Goal: Task Accomplishment & Management: Manage account settings

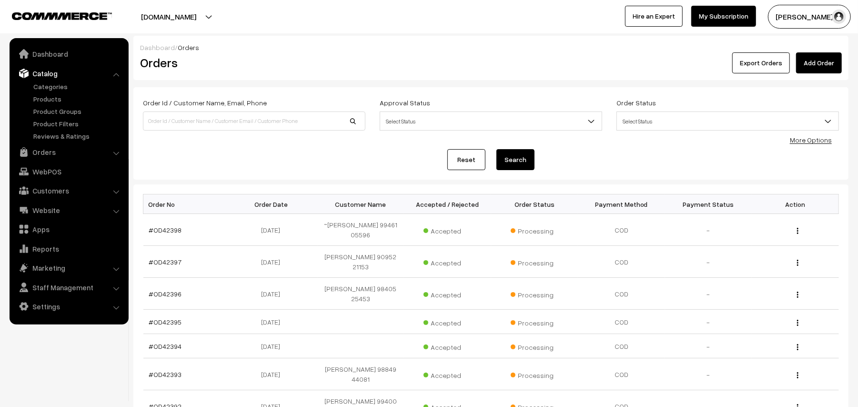
click at [48, 96] on link "Products" at bounding box center [78, 99] width 94 height 10
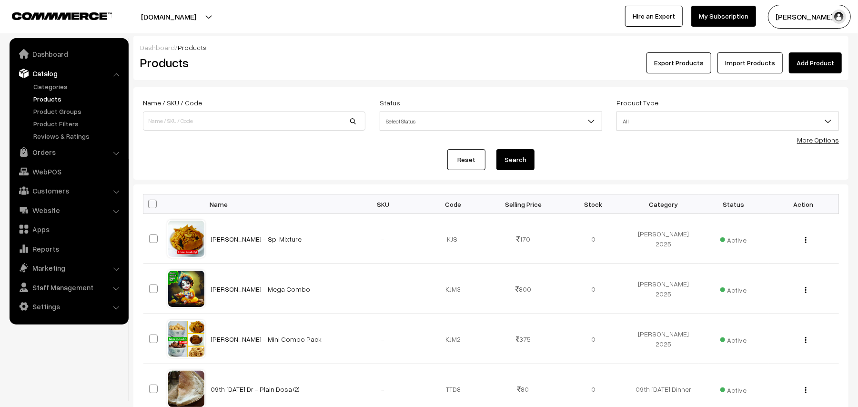
click at [823, 140] on link "More Options" at bounding box center [818, 140] width 42 height 8
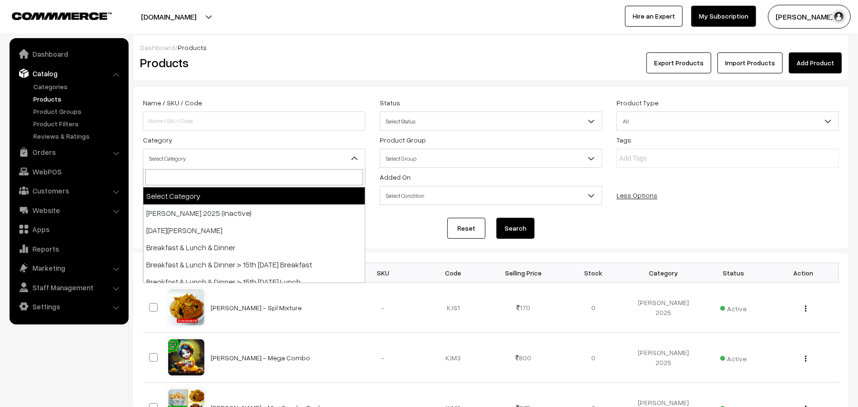
click at [243, 159] on span "Select Category" at bounding box center [254, 158] width 222 height 17
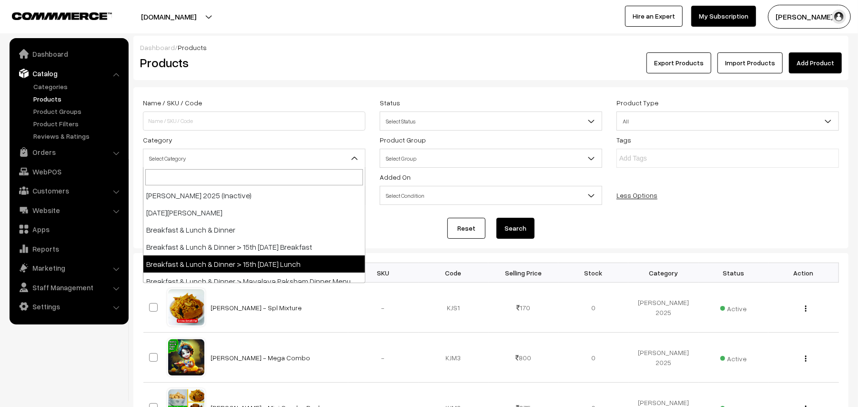
scroll to position [25, 0]
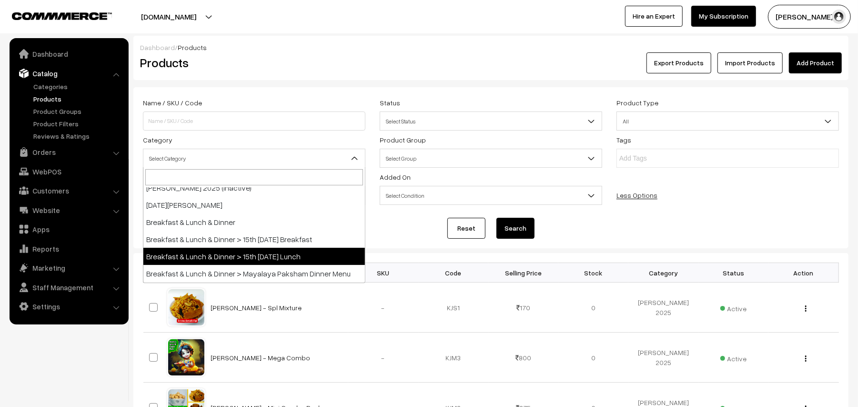
select select "95"
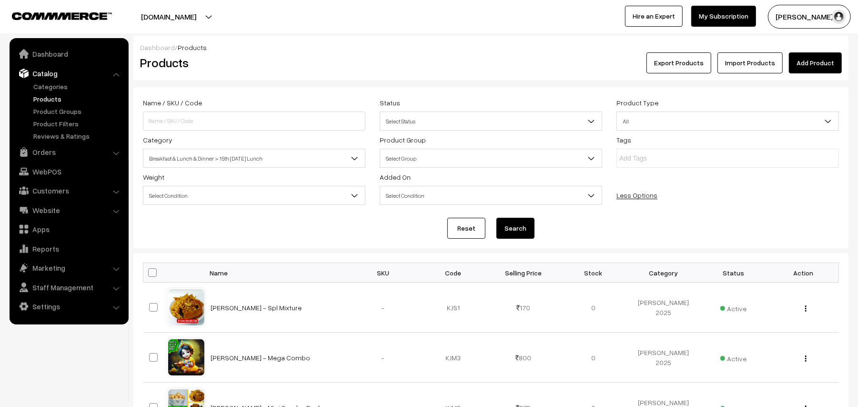
click at [517, 222] on button "Search" at bounding box center [516, 228] width 38 height 21
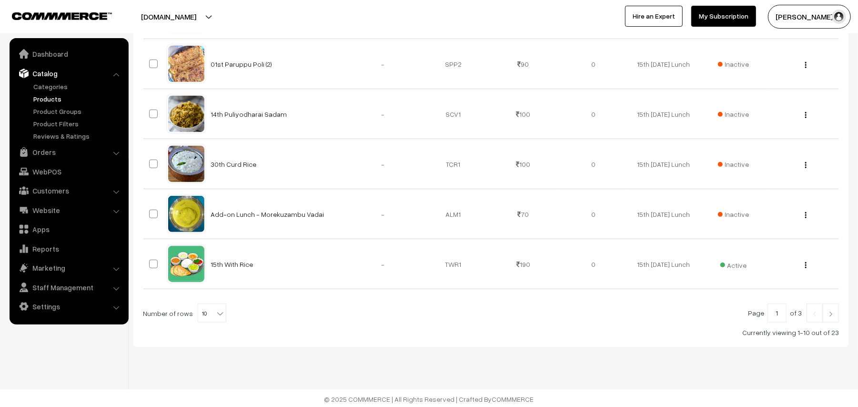
scroll to position [497, 0]
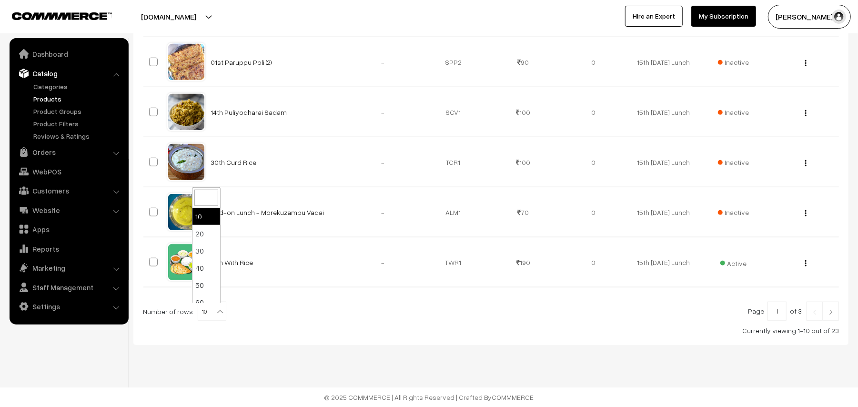
click at [208, 315] on span "10" at bounding box center [212, 311] width 28 height 19
select select "90"
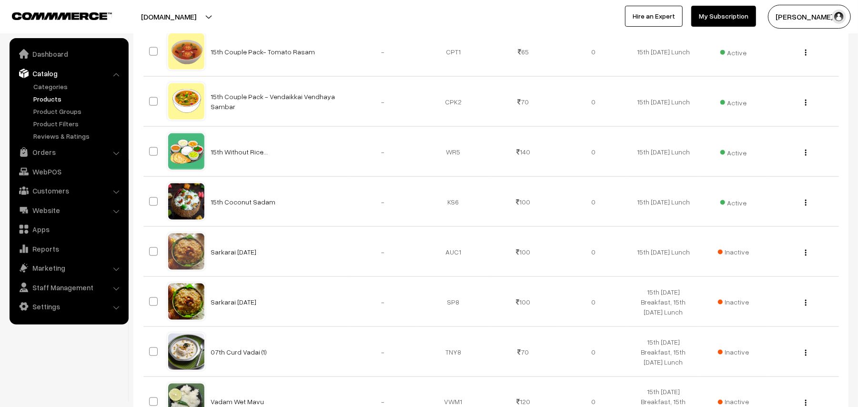
scroll to position [909, 0]
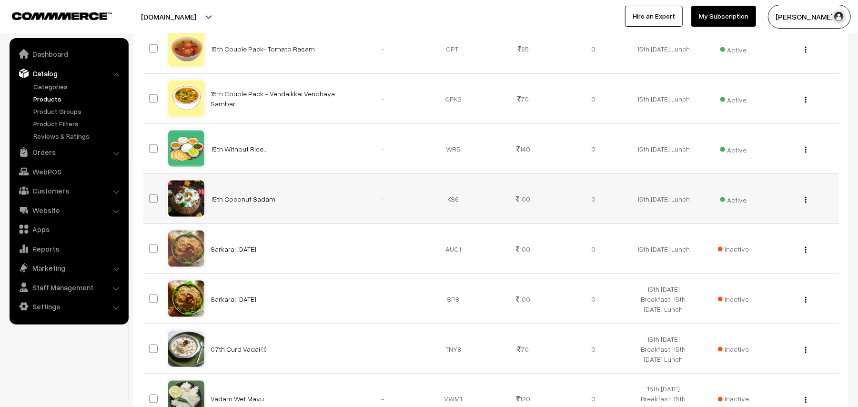
click at [803, 204] on div "View Edit Delete" at bounding box center [803, 199] width 59 height 10
click at [806, 202] on img "button" at bounding box center [805, 200] width 1 height 6
click at [742, 236] on link "Edit" at bounding box center [763, 234] width 81 height 21
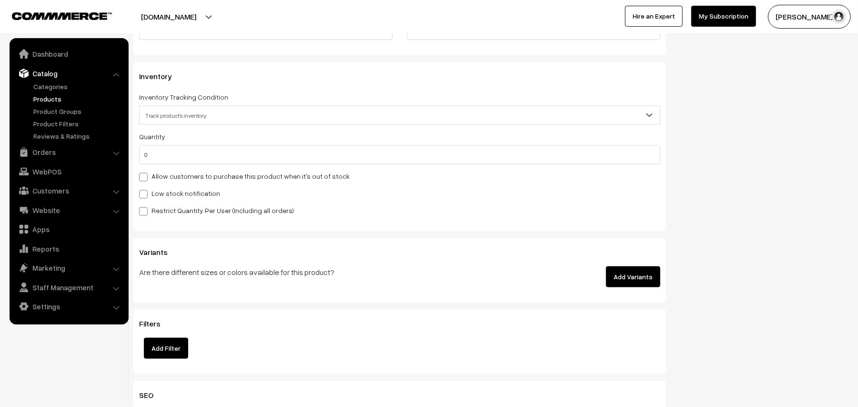
scroll to position [897, 0]
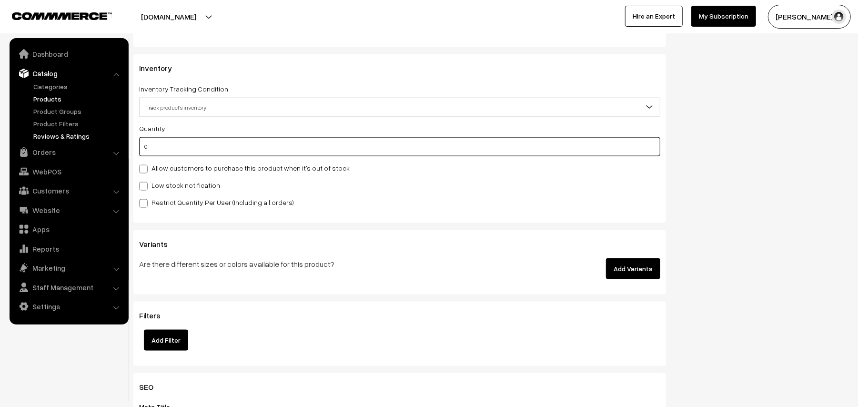
drag, startPoint x: 169, startPoint y: 149, endPoint x: 65, endPoint y: 132, distance: 104.8
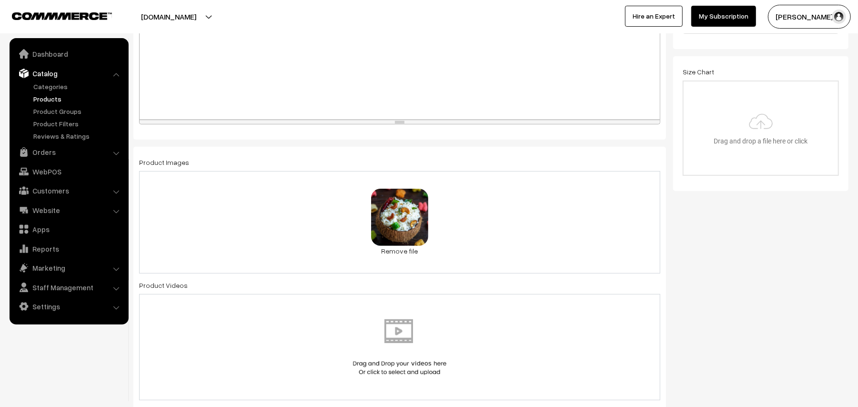
scroll to position [0, 0]
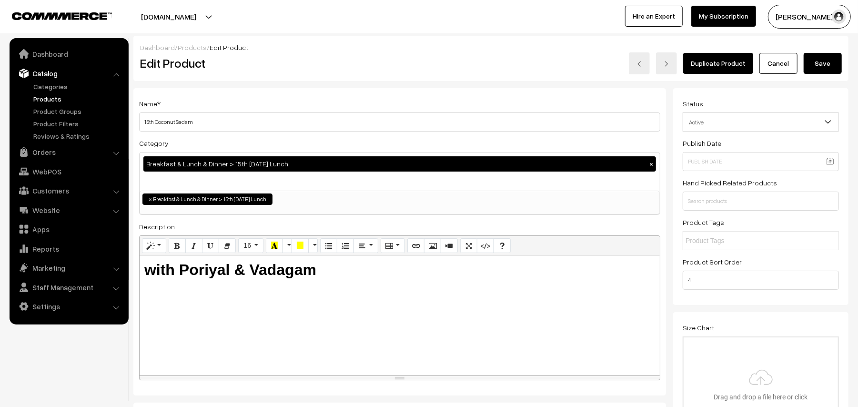
type input "1"
click at [818, 63] on button "Save" at bounding box center [823, 63] width 38 height 21
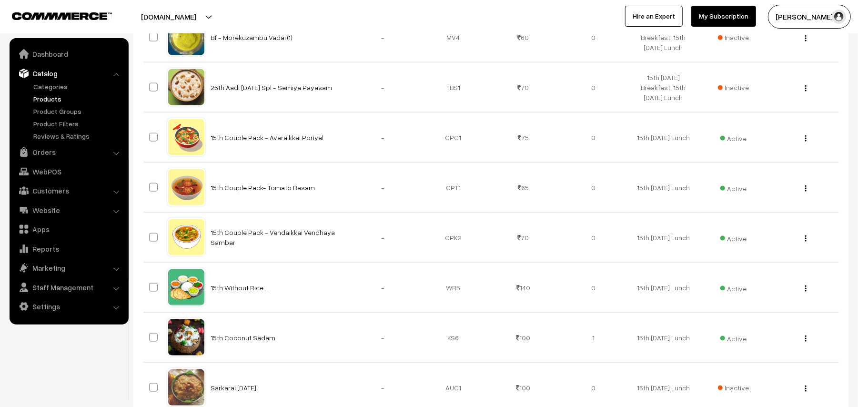
scroll to position [783, 0]
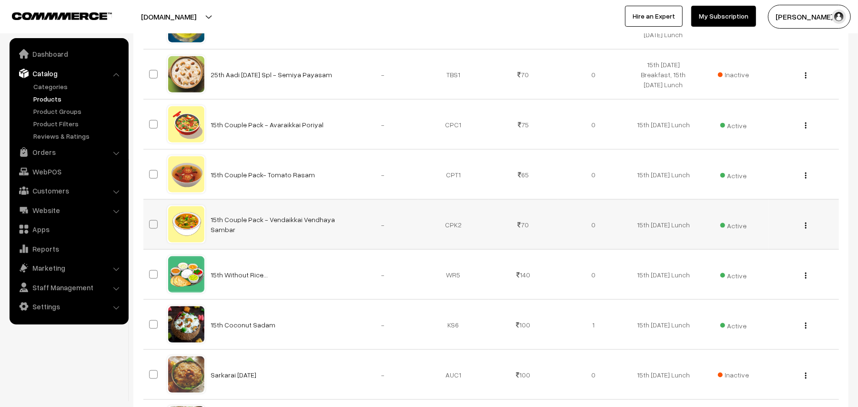
click at [807, 229] on img "button" at bounding box center [805, 226] width 1 height 6
click at [758, 256] on link "Edit" at bounding box center [763, 260] width 81 height 21
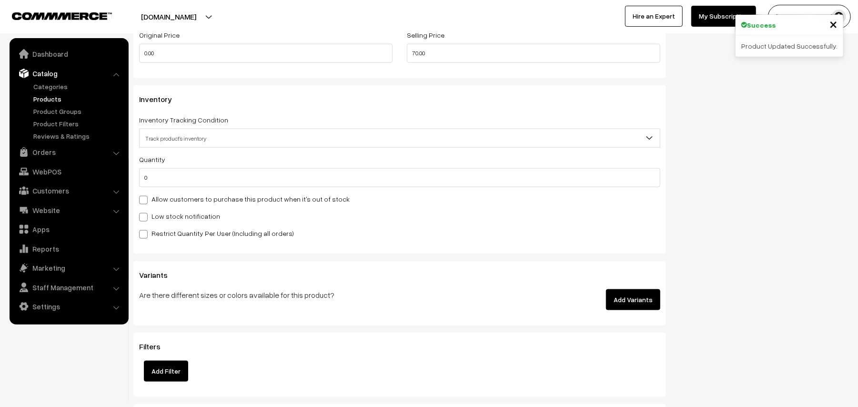
scroll to position [871, 0]
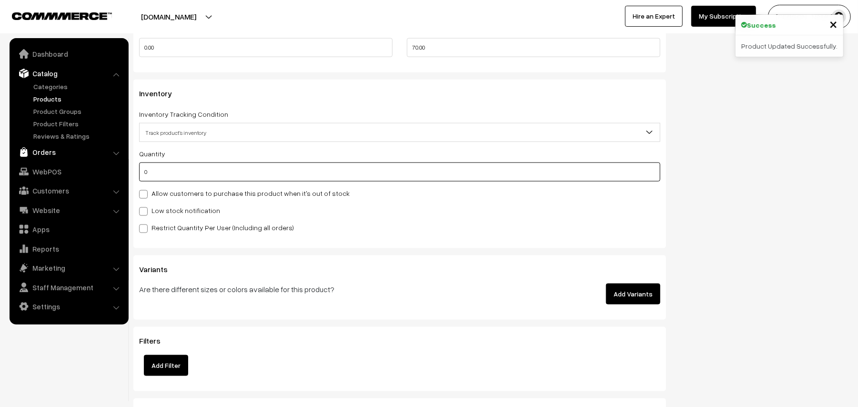
drag, startPoint x: 153, startPoint y: 169, endPoint x: 37, endPoint y: 153, distance: 117.7
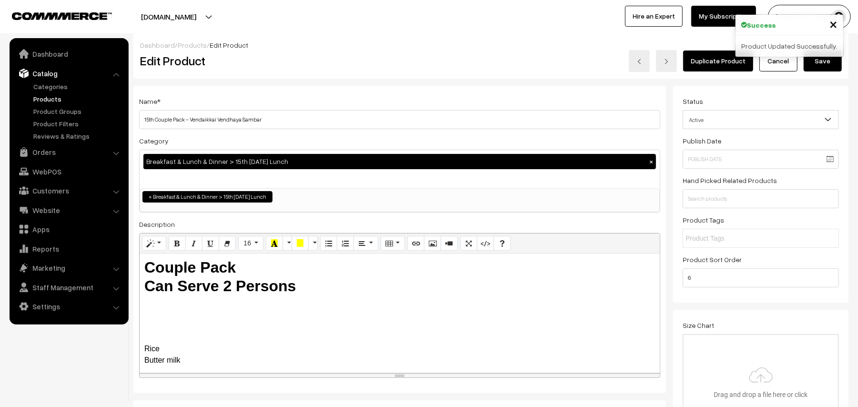
scroll to position [0, 0]
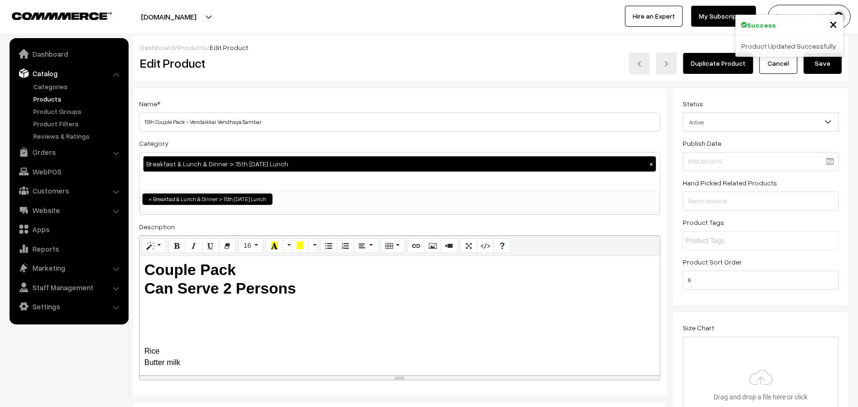
type input "1"
click at [831, 60] on button "Save" at bounding box center [823, 63] width 38 height 21
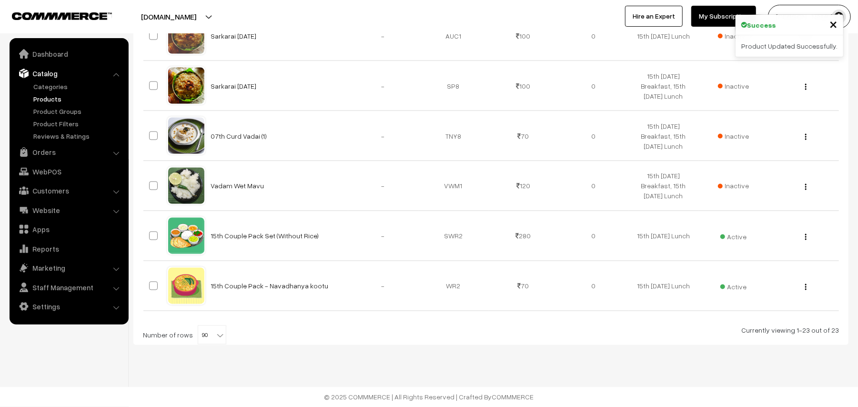
scroll to position [1125, 0]
click at [805, 285] on button "button" at bounding box center [806, 287] width 2 height 8
click at [759, 321] on link "Edit" at bounding box center [763, 321] width 81 height 21
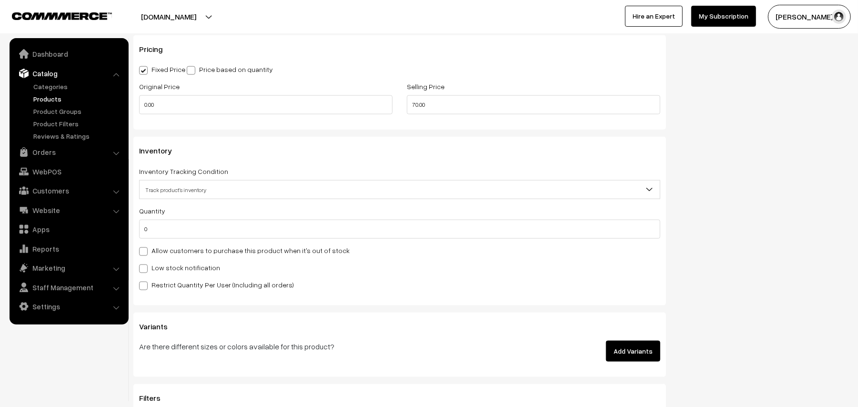
scroll to position [820, 0]
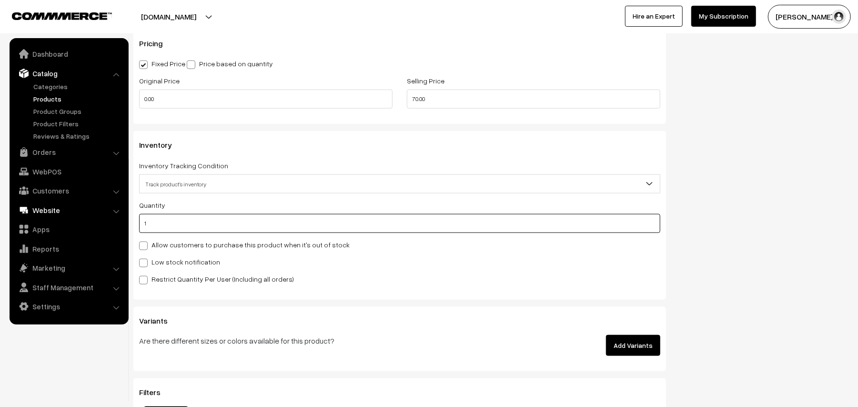
drag, startPoint x: 154, startPoint y: 224, endPoint x: 33, endPoint y: 206, distance: 122.8
click at [25, 206] on body "Thank you for showing interest. Our team will call you shortly. Close [DOMAIN_N…" at bounding box center [429, 37] width 858 height 1714
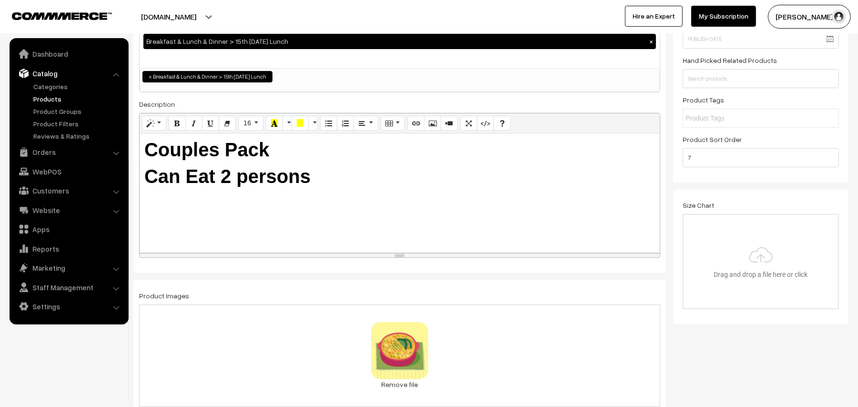
scroll to position [0, 0]
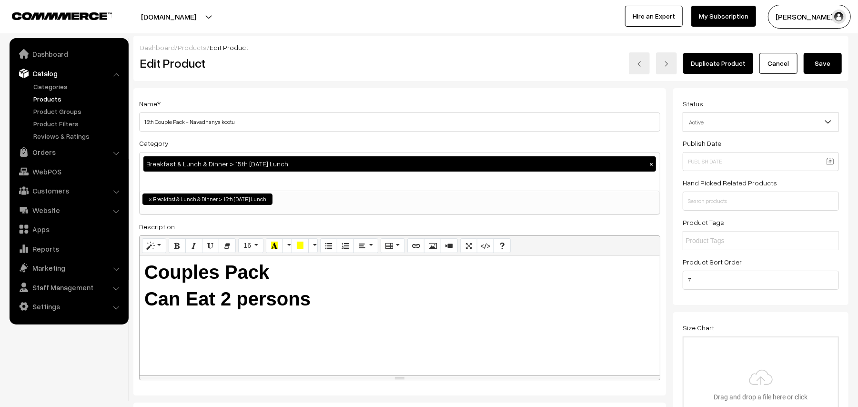
type input "1"
click at [824, 60] on button "Save" at bounding box center [823, 63] width 38 height 21
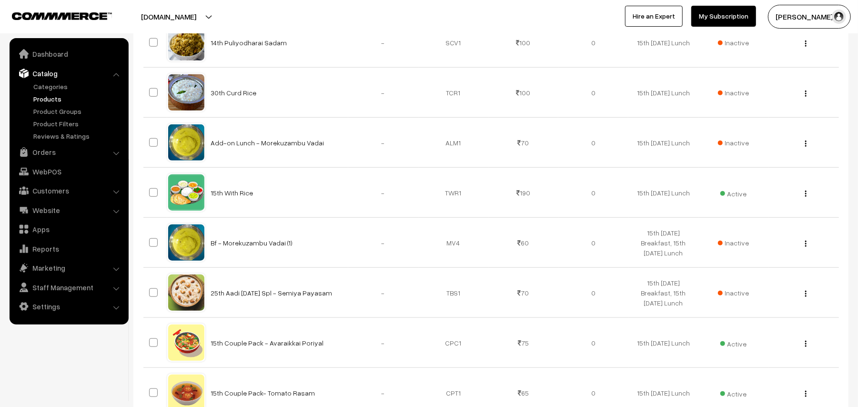
scroll to position [568, 0]
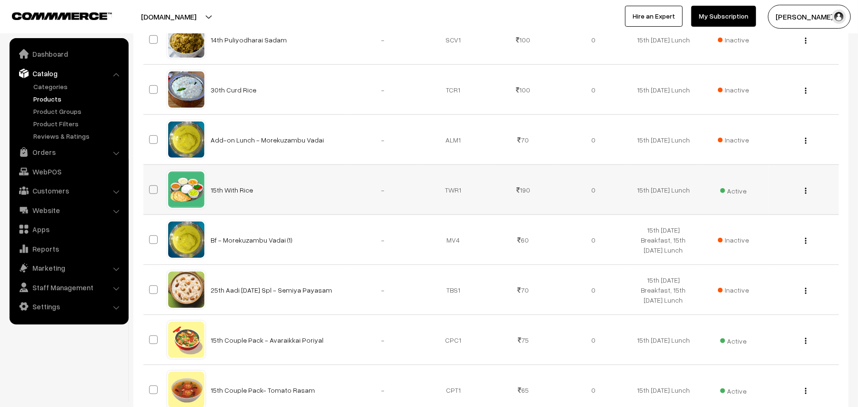
click at [807, 194] on button "button" at bounding box center [806, 191] width 2 height 8
click at [772, 224] on link "Edit" at bounding box center [763, 225] width 81 height 21
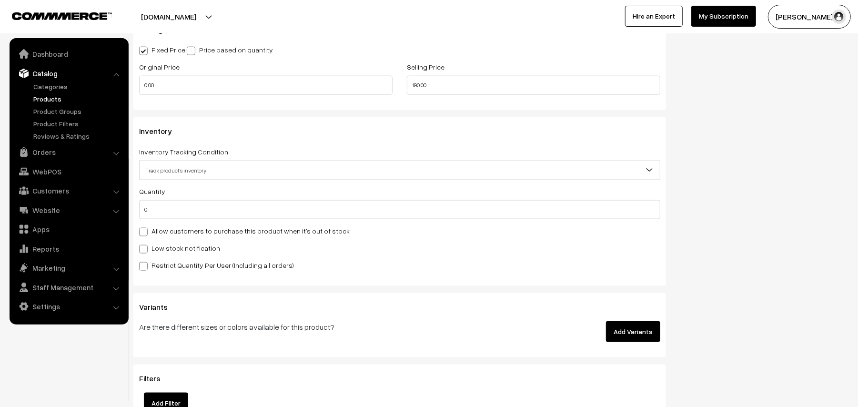
scroll to position [849, 0]
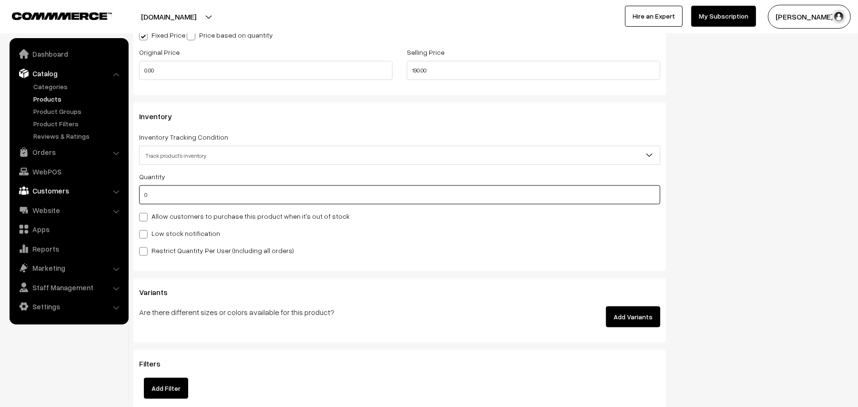
drag, startPoint x: 169, startPoint y: 193, endPoint x: 92, endPoint y: 194, distance: 76.2
click at [92, 194] on body "Thank you for showing interest. Our team will call you shortly. Close annamfood…" at bounding box center [429, 8] width 858 height 1714
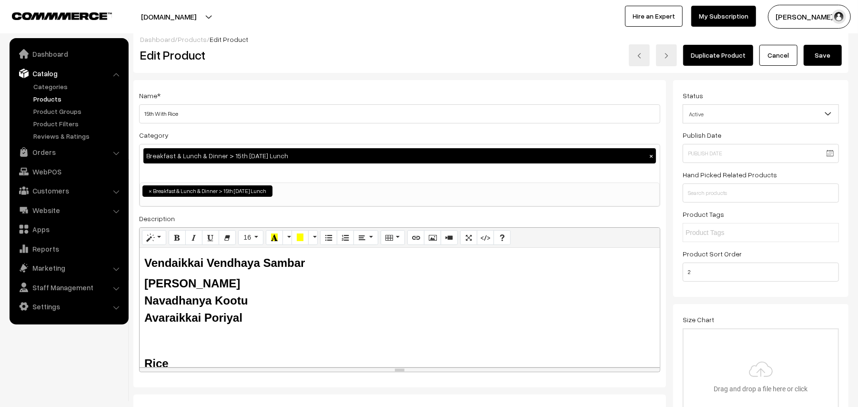
scroll to position [0, 0]
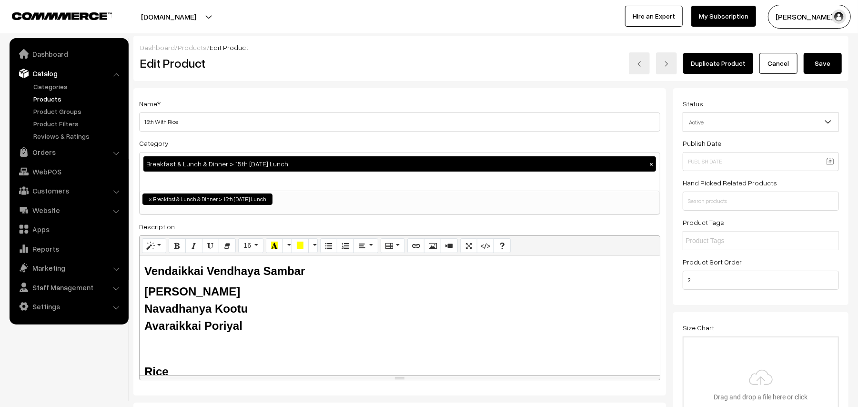
type input "1"
click at [812, 51] on div "Dashboard / Products / Edit Product" at bounding box center [491, 47] width 702 height 10
click at [812, 60] on button "Save" at bounding box center [823, 63] width 38 height 21
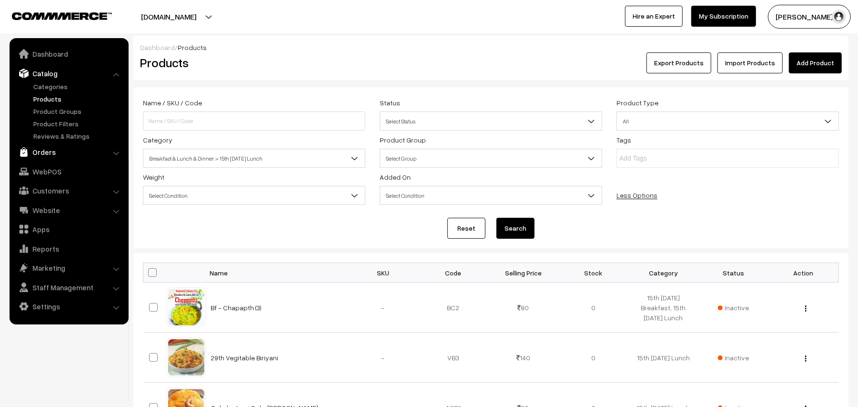
click at [50, 147] on link "Orders" at bounding box center [68, 151] width 113 height 17
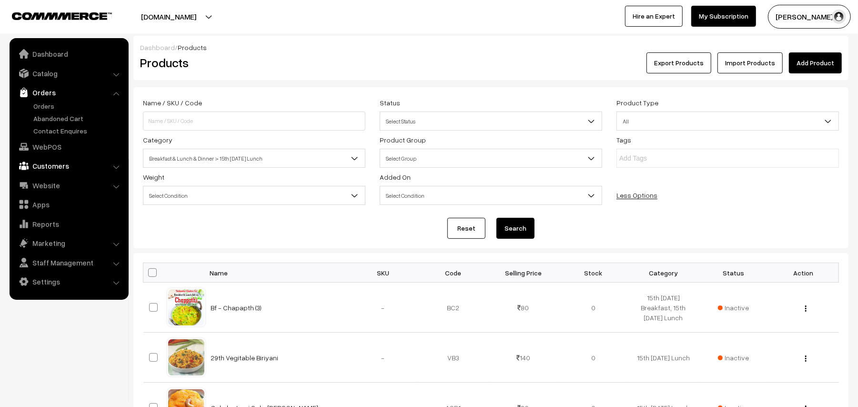
click at [48, 168] on link "Customers" at bounding box center [68, 165] width 113 height 17
click at [51, 115] on link "WebPOS" at bounding box center [68, 111] width 113 height 17
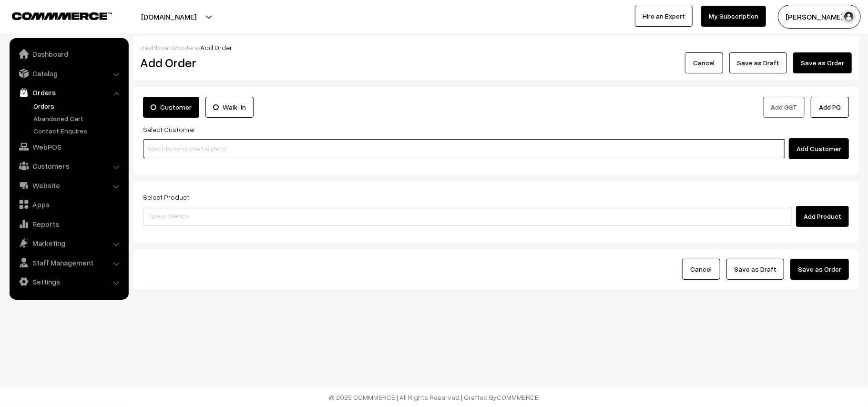
click at [187, 143] on input at bounding box center [463, 148] width 641 height 19
paste input "88791 32771"
click at [161, 142] on input "88791 32771" at bounding box center [463, 148] width 641 height 19
type input "8879132771"
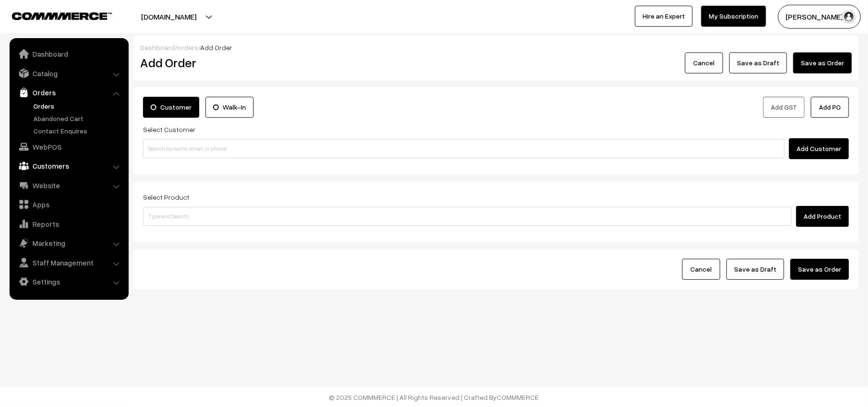
click at [63, 166] on link "Customers" at bounding box center [68, 165] width 113 height 17
click at [59, 140] on link "Customers" at bounding box center [78, 145] width 94 height 10
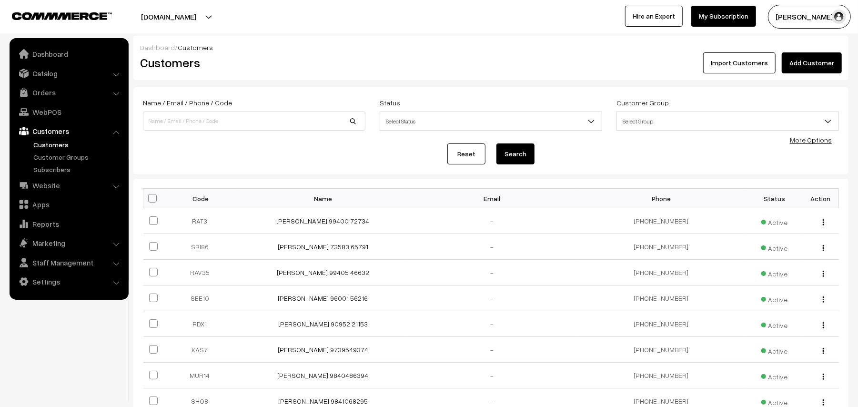
click at [818, 69] on link "Add Customer" at bounding box center [812, 62] width 60 height 21
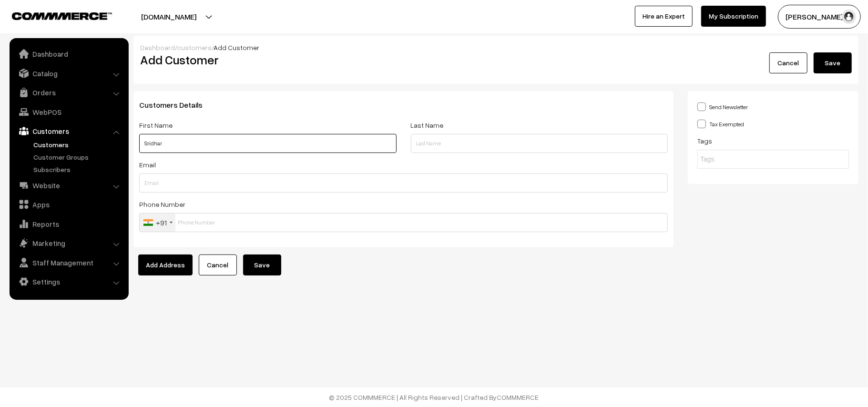
paste input "88791 32771"
type input "Sridhar 88791 32771"
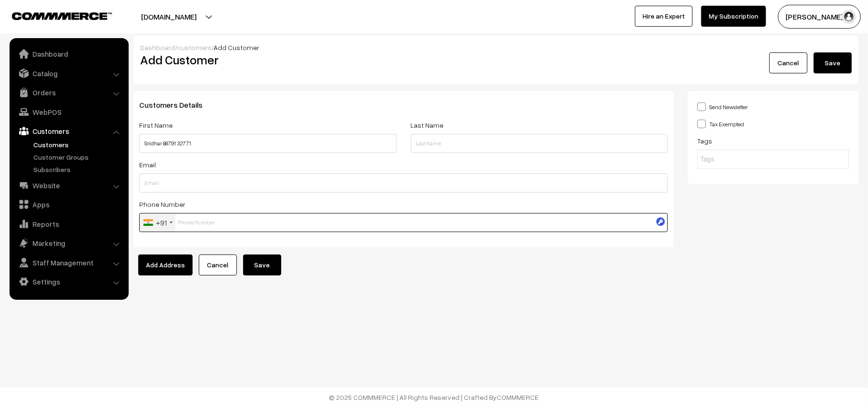
click at [226, 220] on input "text" at bounding box center [403, 222] width 528 height 19
paste input "88791 3277"
type input "8879132771"
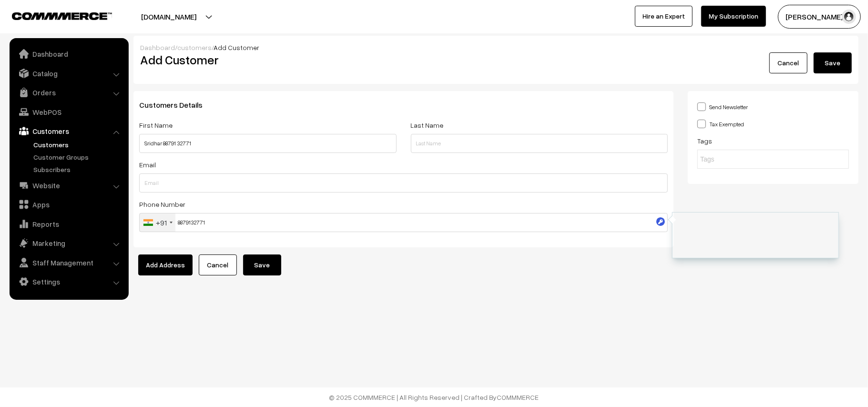
click at [251, 254] on button "Save" at bounding box center [262, 264] width 38 height 21
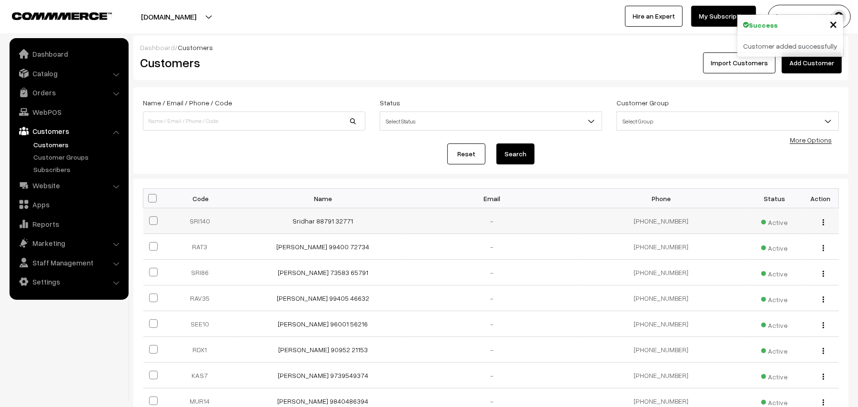
click at [315, 226] on td "Sridhar 88791 32771" at bounding box center [323, 221] width 169 height 26
click at [317, 223] on link "Sridhar 88791 32771" at bounding box center [323, 221] width 61 height 8
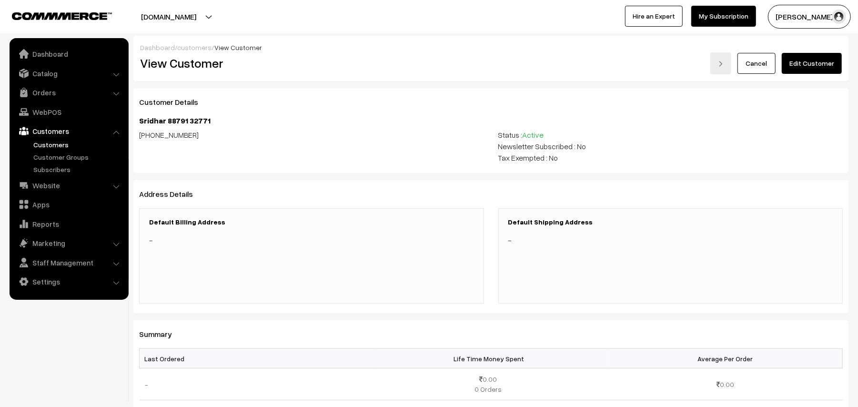
click at [808, 62] on link "Edit Customer" at bounding box center [812, 63] width 60 height 21
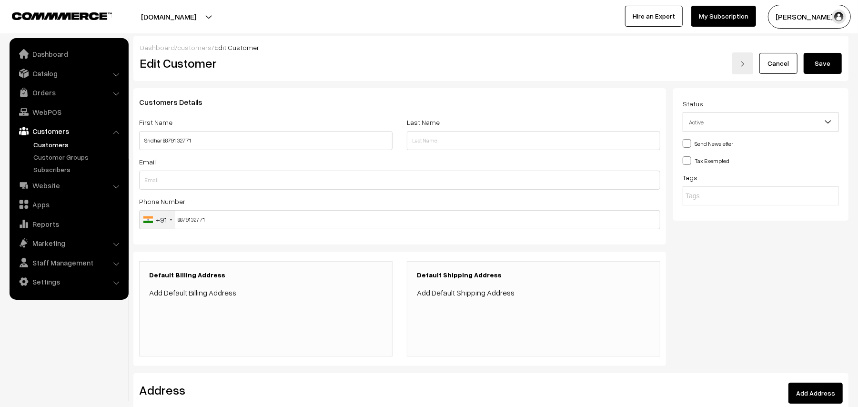
click at [216, 294] on link "Add Default Billing Address" at bounding box center [192, 293] width 87 height 10
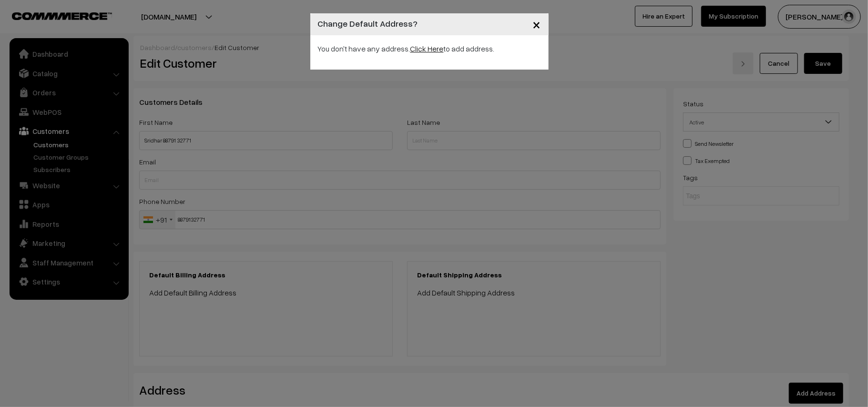
click at [432, 51] on link "Click Here" at bounding box center [426, 49] width 33 height 10
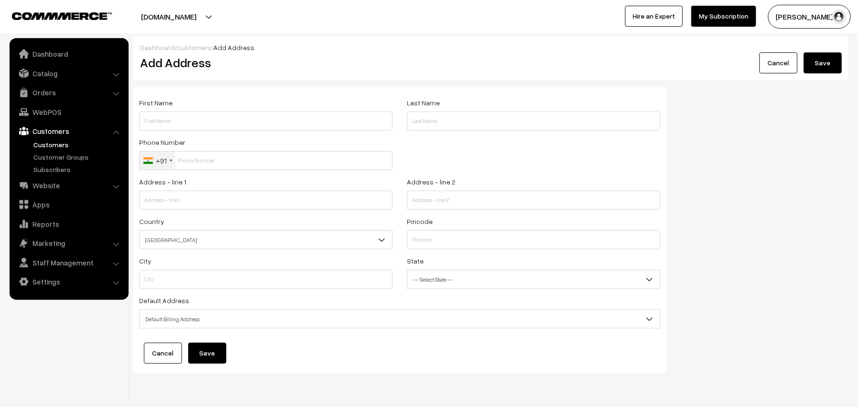
click at [205, 135] on div "First Name" at bounding box center [266, 117] width 268 height 40
click at [206, 127] on input "text" at bounding box center [265, 120] width 253 height 19
paste input "88791 32771"
type input "Sriddhar 88791 32771"
click at [222, 167] on input "text" at bounding box center [265, 160] width 253 height 19
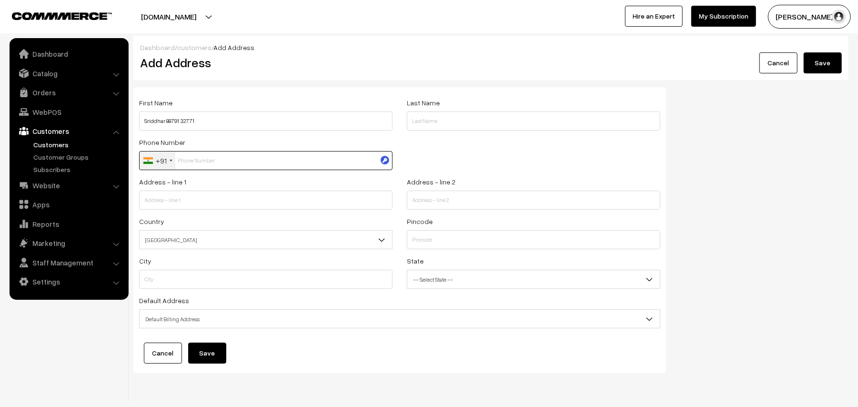
paste input "88791 3277"
type input "8879132771"
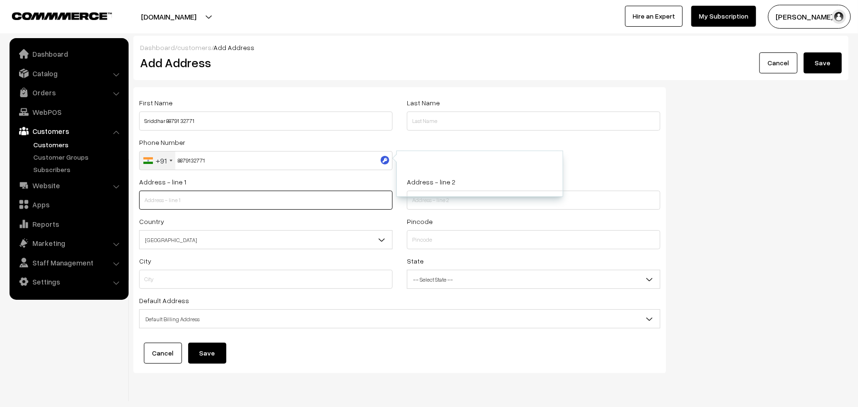
click at [198, 195] on input "text" at bounding box center [265, 200] width 253 height 19
paste input "GD GEE GEE SPRINGS Avvai shanmugam Salai Gopalapuram"
type input "GD GEE GEE SPRINGS Avvai shanmugam Salai Gopalapuram"
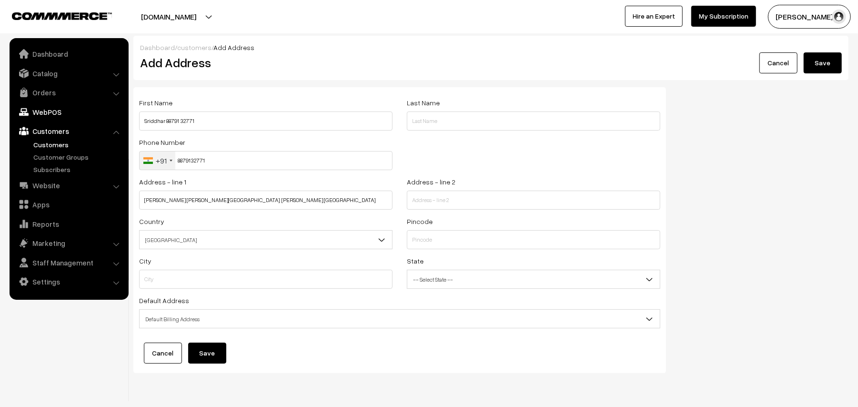
click at [47, 111] on link "WebPOS" at bounding box center [68, 111] width 113 height 17
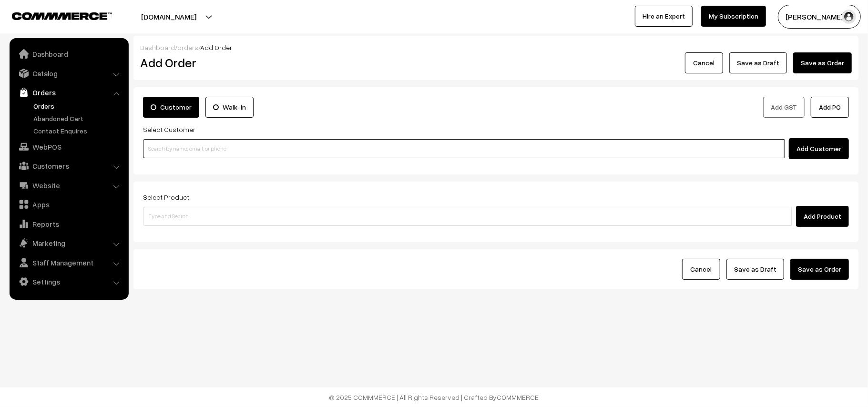
click at [191, 147] on input at bounding box center [463, 148] width 641 height 19
paste input "98412 87183"
click at [161, 144] on input "98412 87183" at bounding box center [463, 148] width 641 height 19
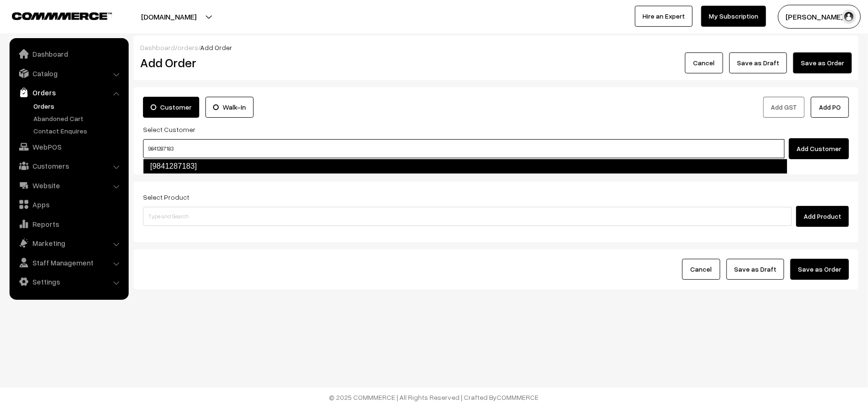
click at [193, 168] on link "[9841287183]" at bounding box center [465, 166] width 644 height 15
type input "9841287183"
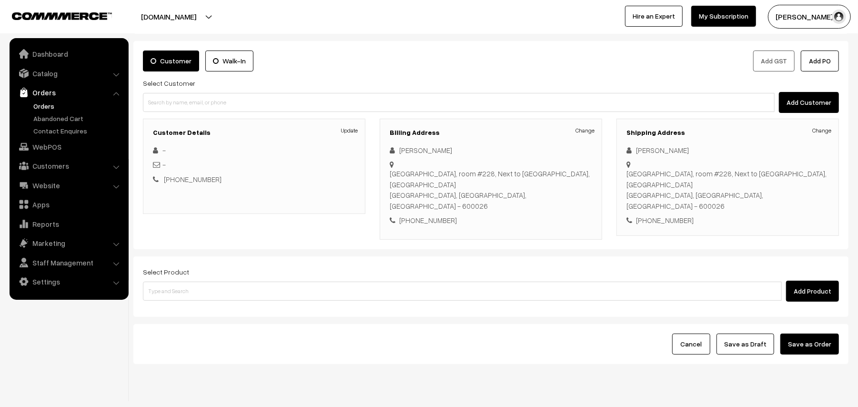
scroll to position [48, 0]
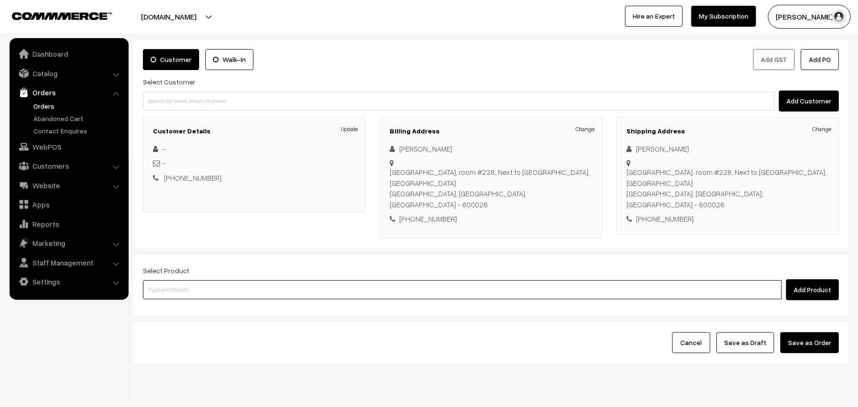
click at [218, 280] on input at bounding box center [462, 289] width 639 height 19
type input "15th with"
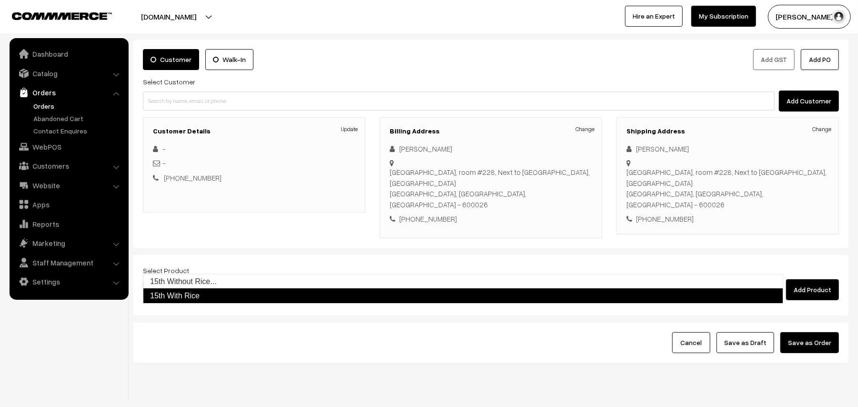
click at [199, 302] on link "15th With Rice" at bounding box center [463, 295] width 640 height 15
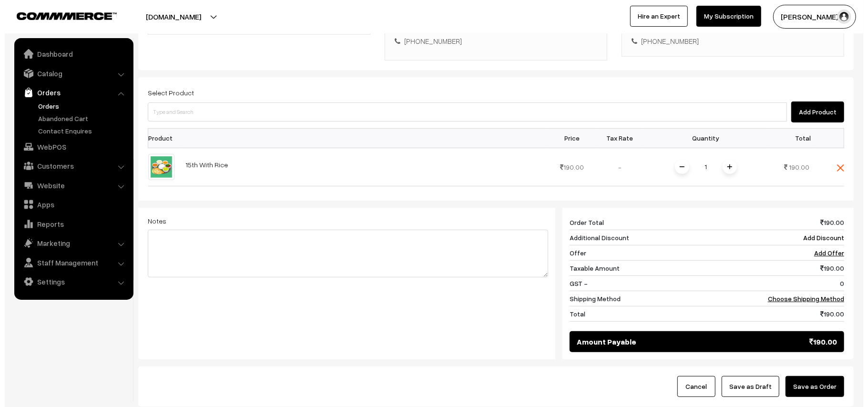
scroll to position [271, 0]
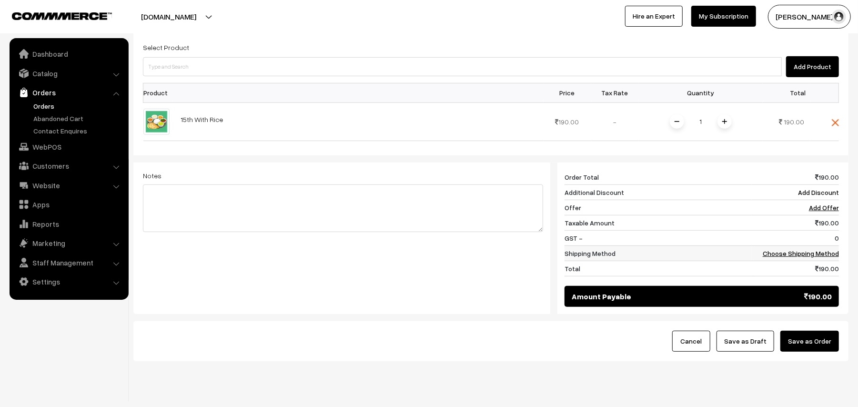
click at [818, 245] on td "Choose Shipping Method" at bounding box center [795, 252] width 88 height 15
click at [817, 249] on link "Choose Shipping Method" at bounding box center [801, 253] width 76 height 8
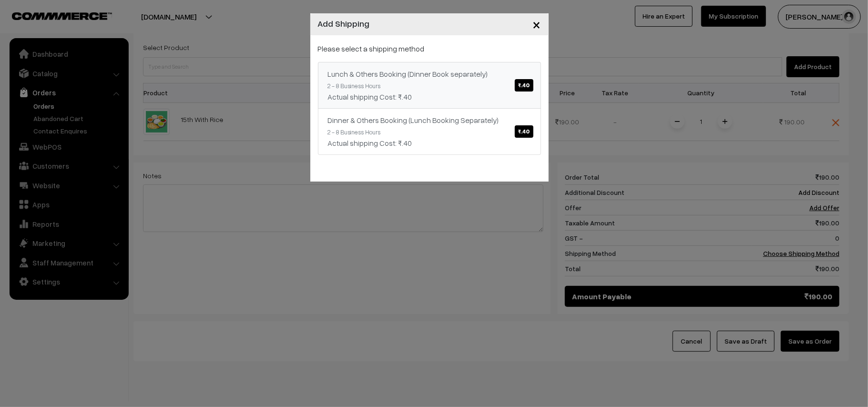
click at [506, 103] on link "Lunch & Others Booking (Dinner Book separately) ₹.40 2 - 8 Business Hours Actua…" at bounding box center [429, 85] width 223 height 47
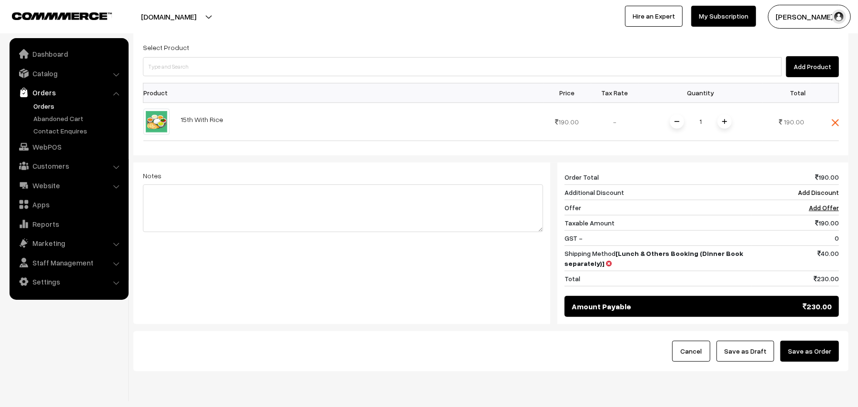
click at [803, 341] on button "Save as Order" at bounding box center [809, 351] width 59 height 21
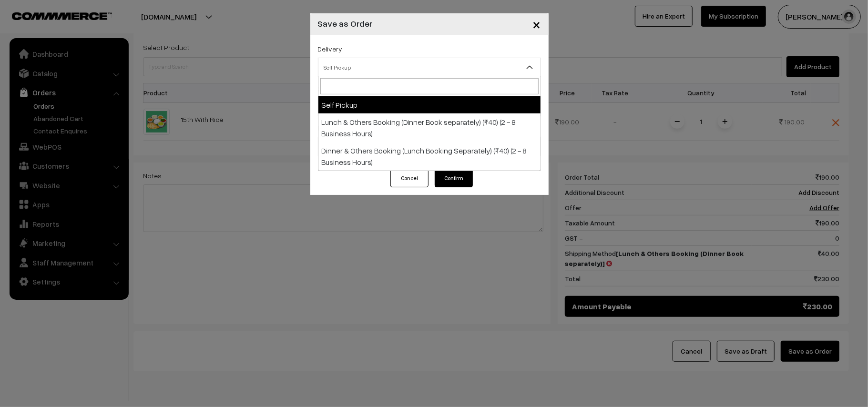
click at [378, 61] on span "Self Pickup" at bounding box center [429, 67] width 222 height 17
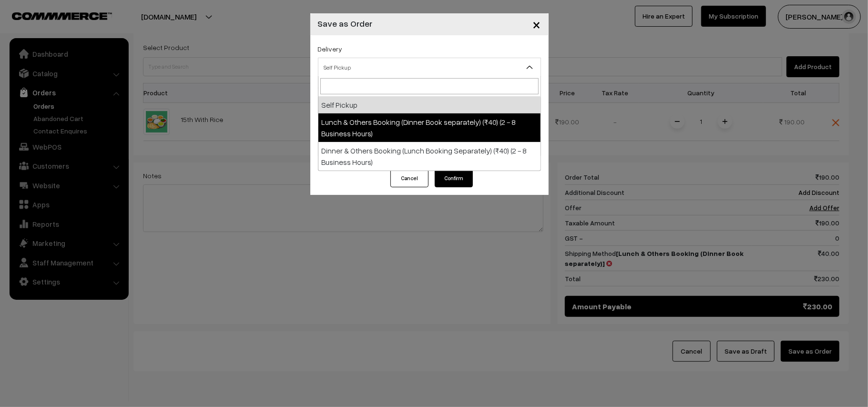
select select "LOB1"
select select "3"
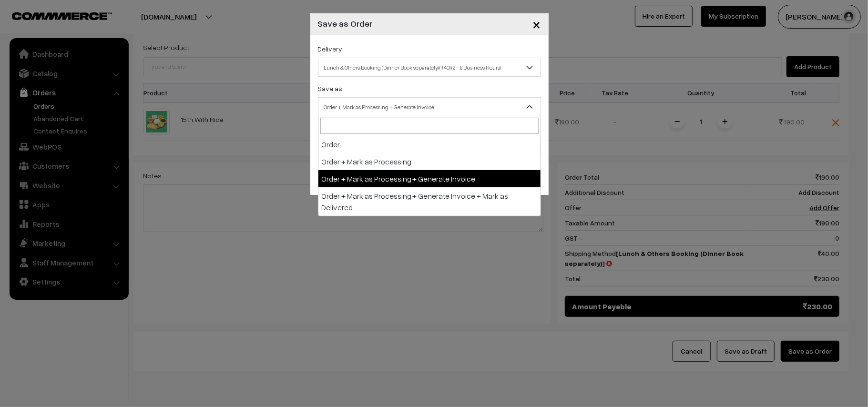
click at [391, 100] on span "Order + Mark as Processing + Generate Invoice" at bounding box center [429, 107] width 222 height 17
drag, startPoint x: 395, startPoint y: 180, endPoint x: 380, endPoint y: 154, distance: 29.7
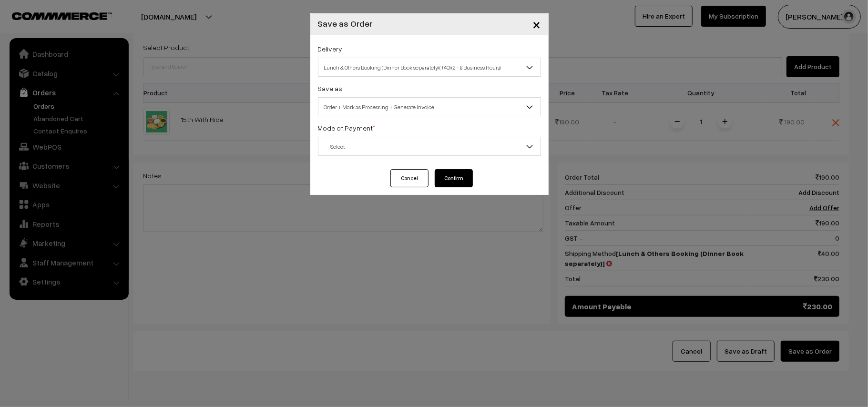
click at [371, 145] on span "-- Select --" at bounding box center [429, 146] width 222 height 17
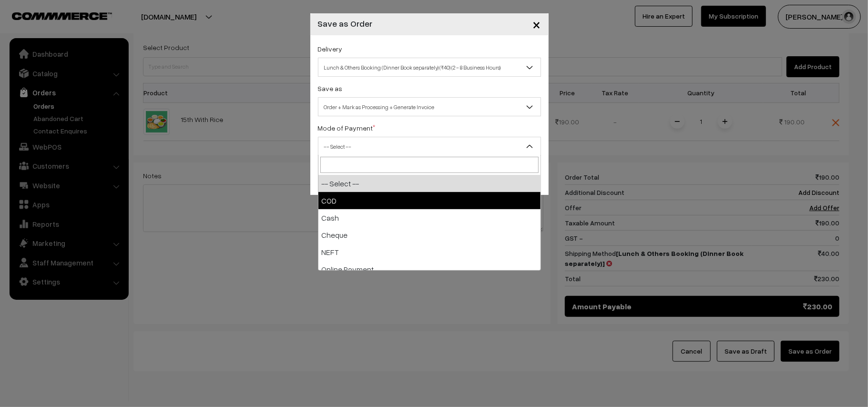
select select "1"
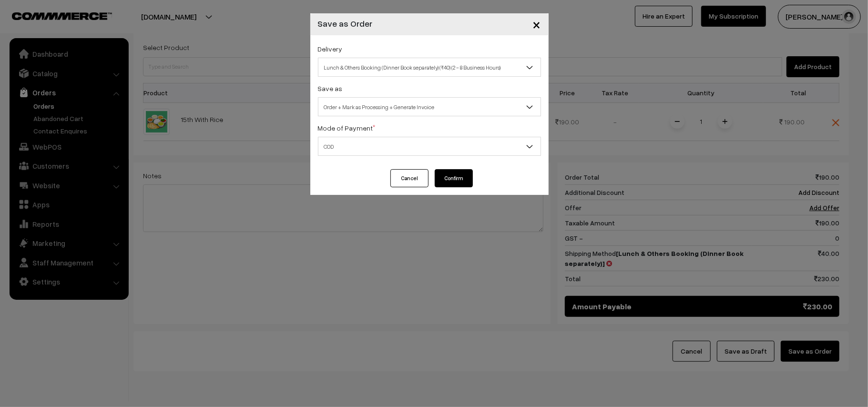
click at [450, 180] on button "Confirm" at bounding box center [454, 178] width 38 height 18
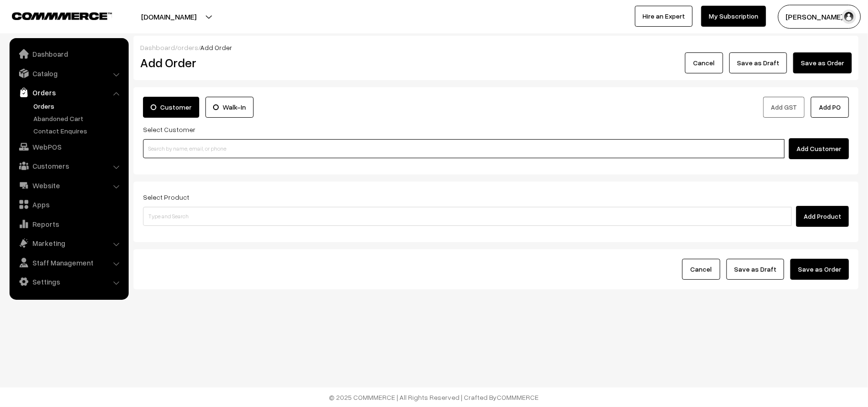
click at [193, 153] on input at bounding box center [463, 148] width 641 height 19
paste input "98412 87183"
click at [163, 139] on input "98412 87183" at bounding box center [463, 148] width 641 height 19
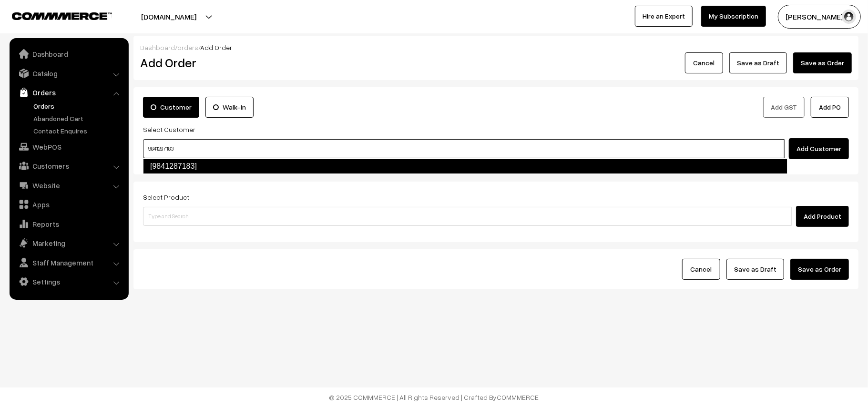
click at [175, 172] on link "[9841287183]" at bounding box center [465, 166] width 644 height 15
type input "9841287183"
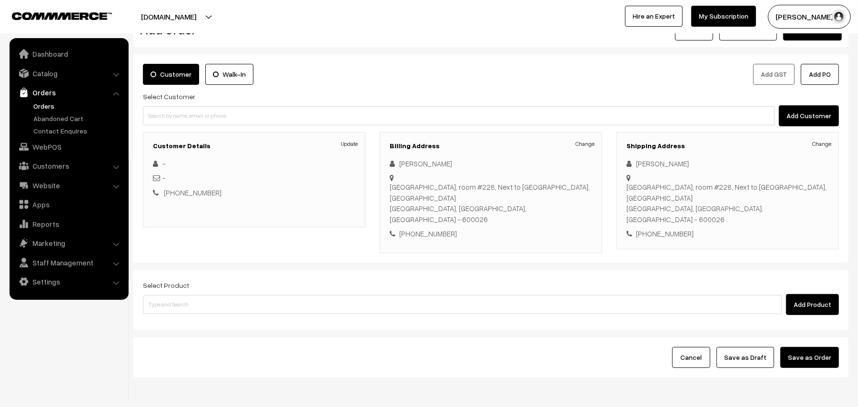
scroll to position [48, 0]
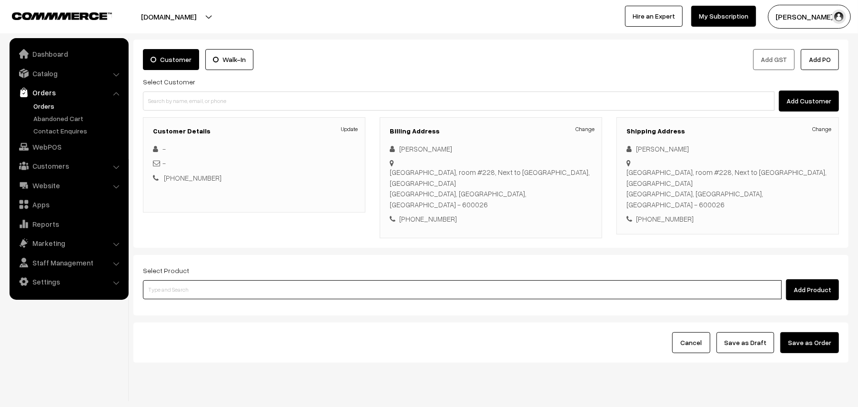
click at [201, 280] on input at bounding box center [462, 289] width 639 height 19
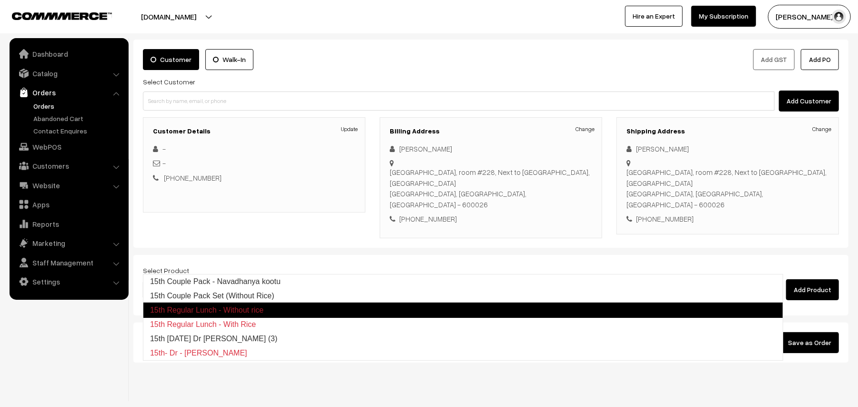
type input "15th wi"
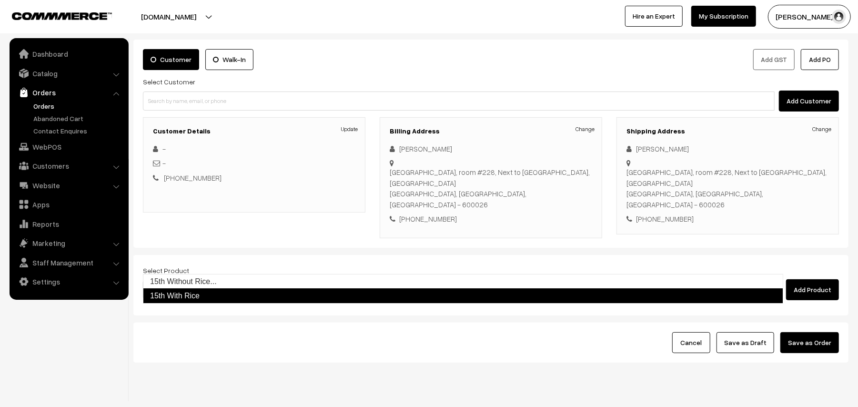
click at [228, 300] on link "15th With Rice" at bounding box center [463, 295] width 640 height 15
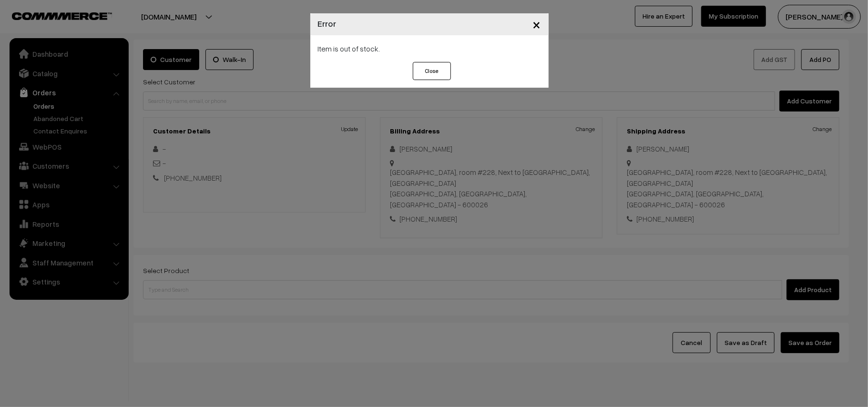
click at [430, 65] on button "Close" at bounding box center [432, 71] width 38 height 18
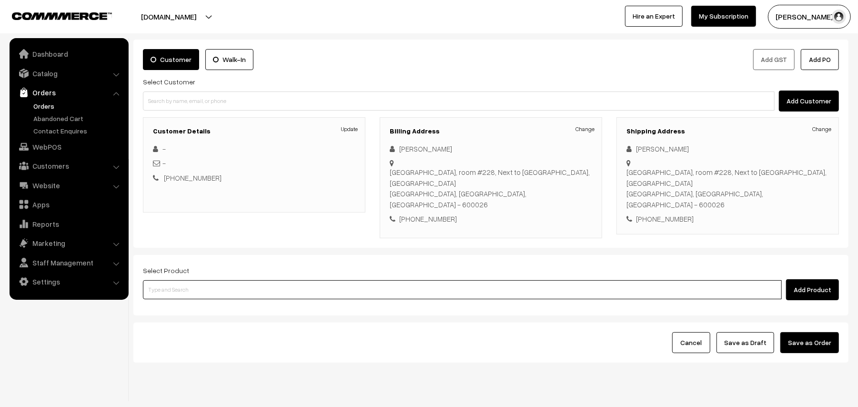
click at [171, 280] on input at bounding box center [462, 289] width 639 height 19
type input "5"
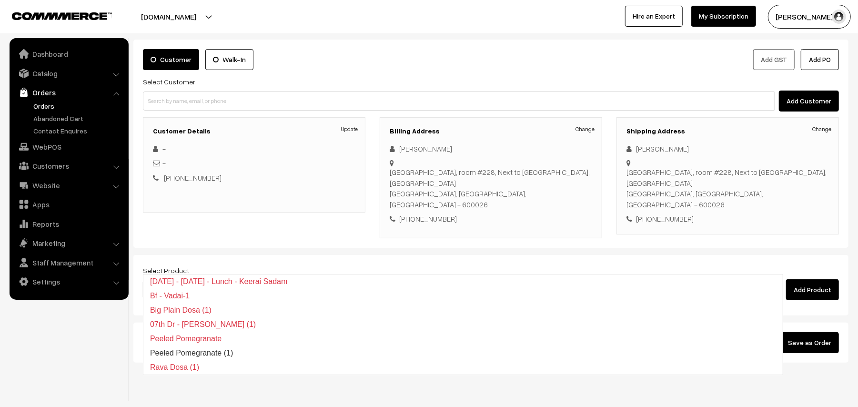
type input "15th wi"
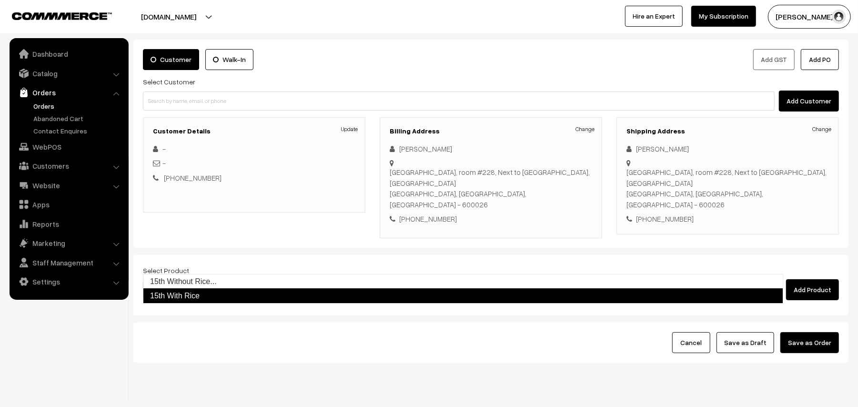
click at [174, 294] on link "15th With Rice" at bounding box center [463, 295] width 640 height 15
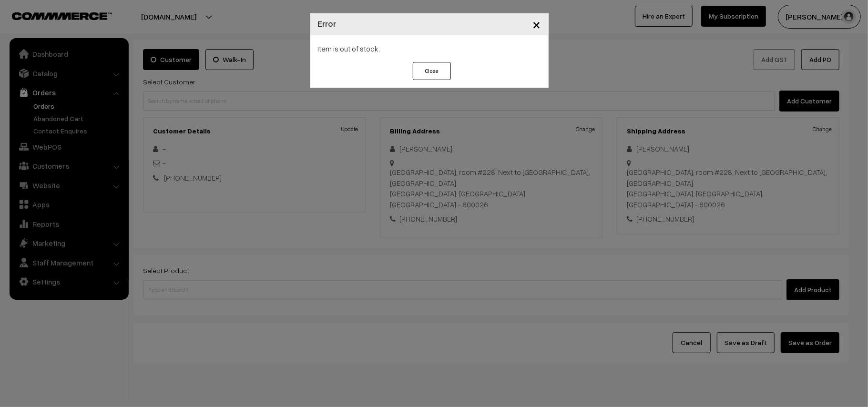
click at [440, 72] on button "Close" at bounding box center [432, 71] width 38 height 18
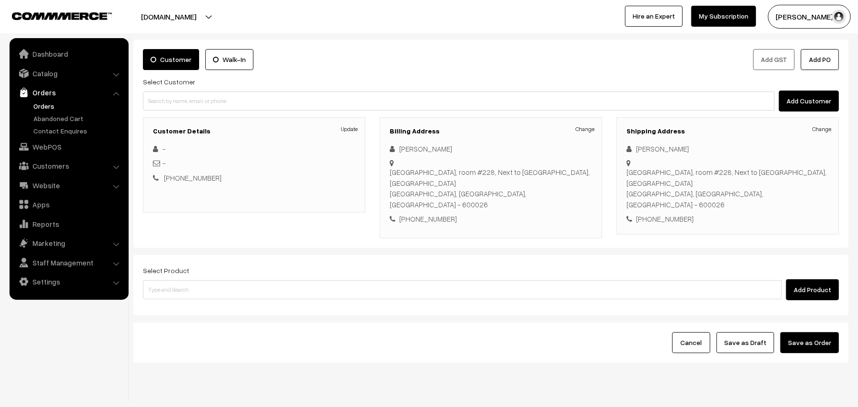
click at [45, 103] on link "Orders" at bounding box center [78, 106] width 94 height 10
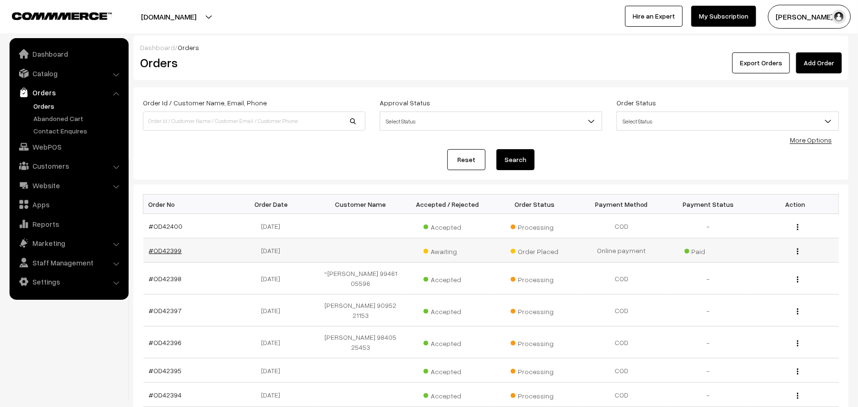
click at [161, 247] on link "#OD42399" at bounding box center [165, 250] width 33 height 8
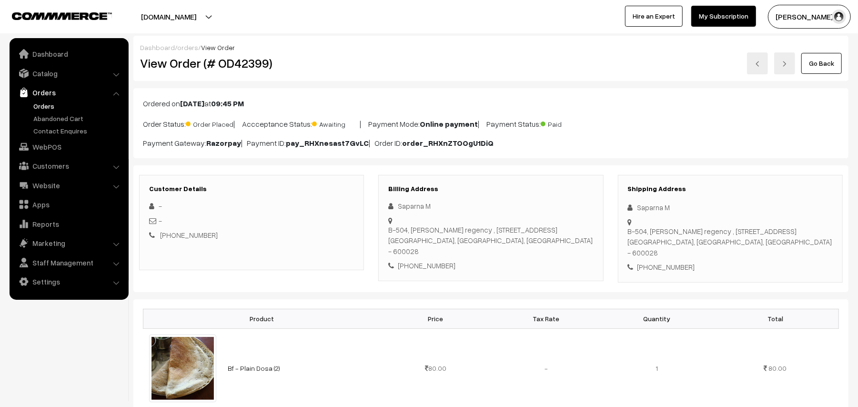
click at [48, 106] on link "Orders" at bounding box center [78, 106] width 94 height 10
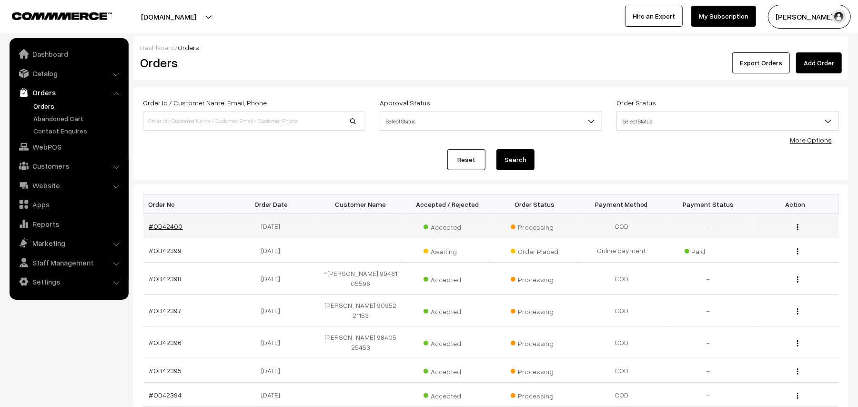
click at [172, 229] on link "#OD42400" at bounding box center [166, 226] width 34 height 8
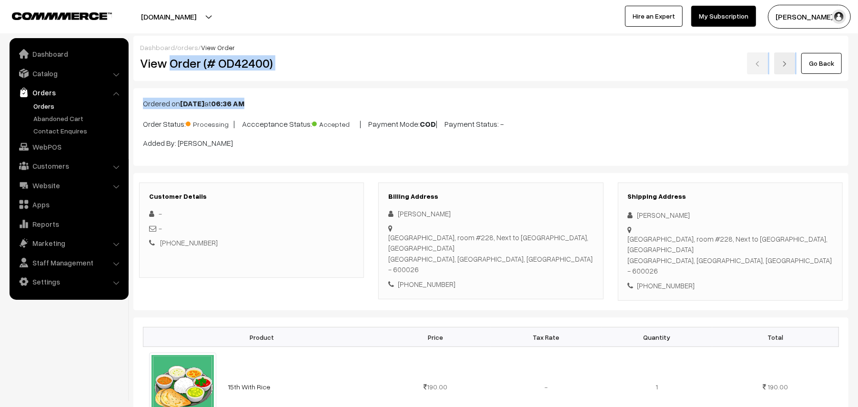
drag, startPoint x: 172, startPoint y: 63, endPoint x: 306, endPoint y: 84, distance: 136.0
copy div "Order (# OD42400) Go Back Ordered on [DATE] 06:36 AM"
click at [206, 58] on h2 "View Order (# OD42400)" at bounding box center [252, 63] width 224 height 15
drag, startPoint x: 169, startPoint y: 59, endPoint x: 303, endPoint y: 67, distance: 134.6
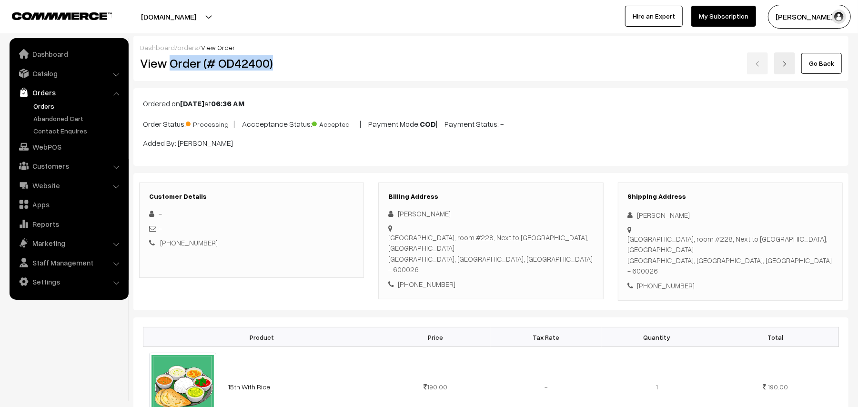
click at [303, 67] on h2 "View Order (# OD42400)" at bounding box center [252, 63] width 224 height 15
copy h2 "Order (# OD42400)"
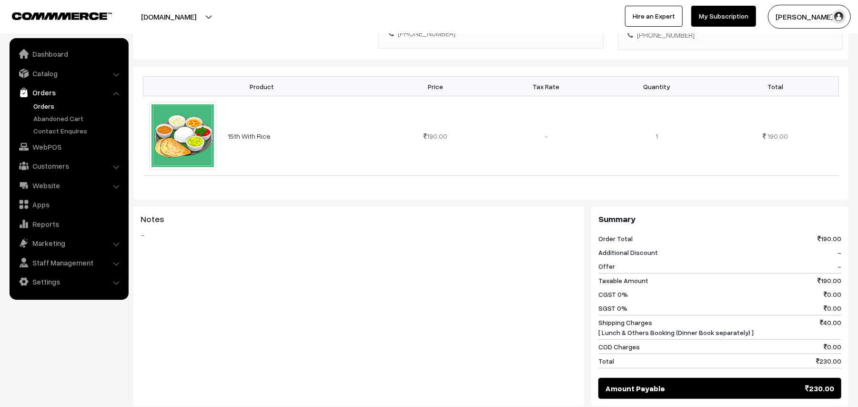
scroll to position [254, 0]
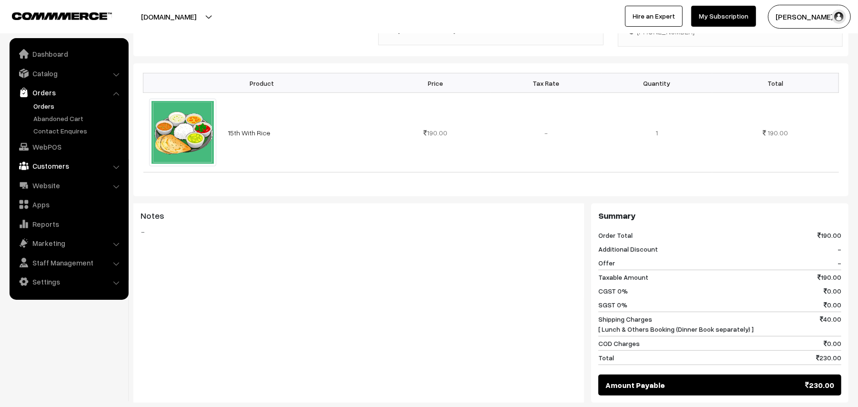
click at [41, 161] on link "Customers" at bounding box center [68, 165] width 113 height 17
click at [50, 136] on link "Customers" at bounding box center [68, 130] width 113 height 17
click at [56, 140] on link "Customers" at bounding box center [78, 145] width 94 height 10
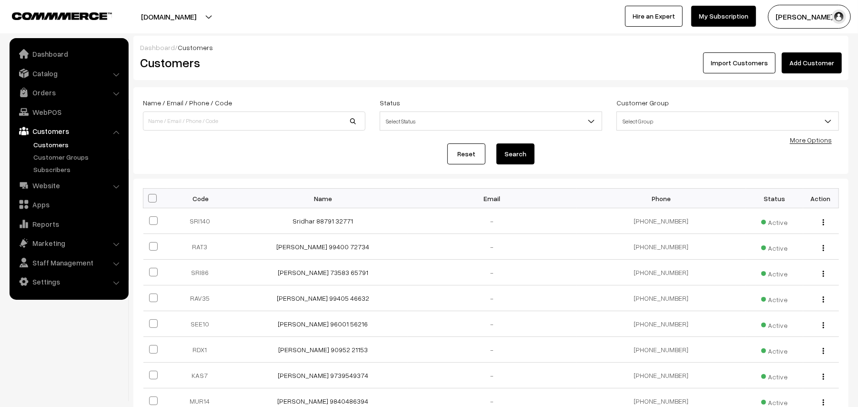
click at [805, 65] on link "Add Customer" at bounding box center [812, 62] width 60 height 21
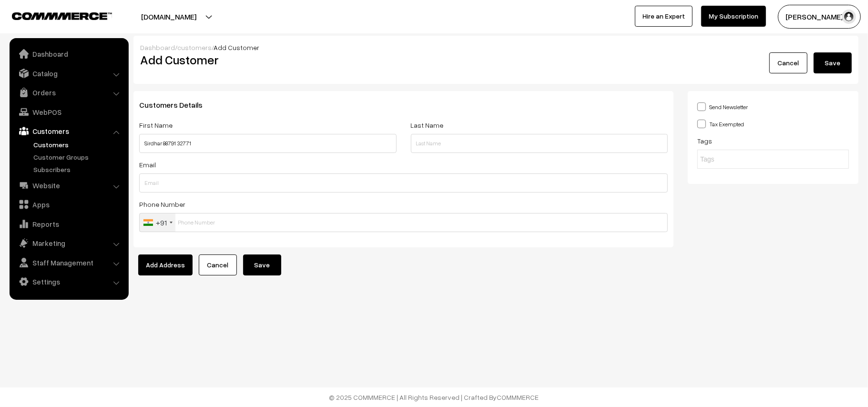
type input "Sirdhar 88791 32771"
click at [222, 215] on input "text" at bounding box center [403, 222] width 528 height 19
paste input "88791 3277"
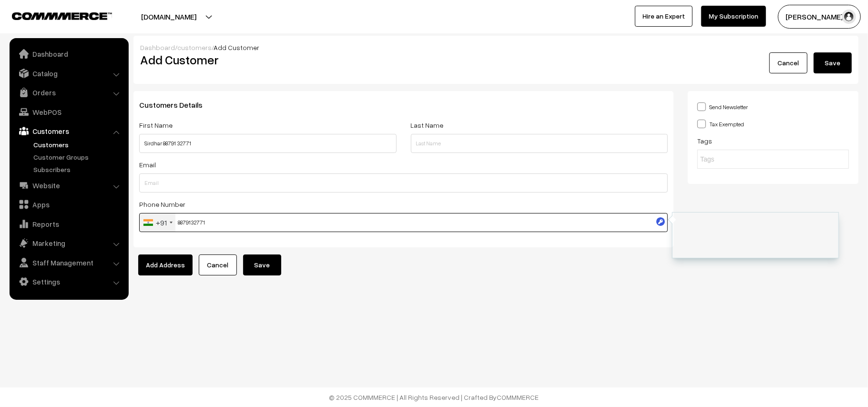
type input "8879132771"
click at [269, 262] on button "Save" at bounding box center [262, 264] width 38 height 21
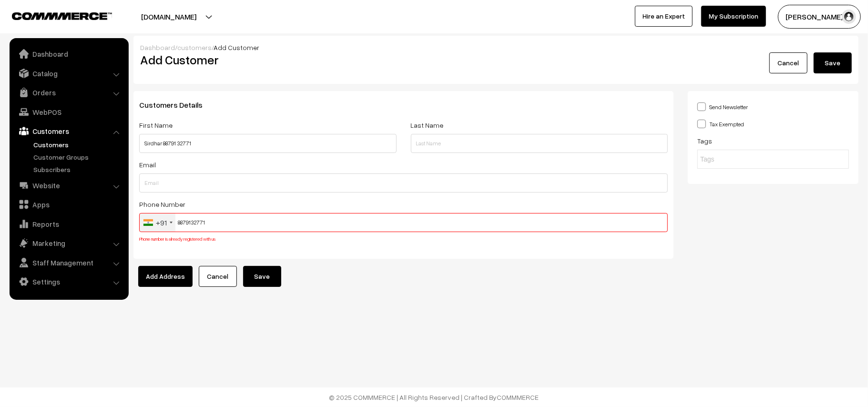
click at [55, 143] on link "Customers" at bounding box center [78, 145] width 94 height 10
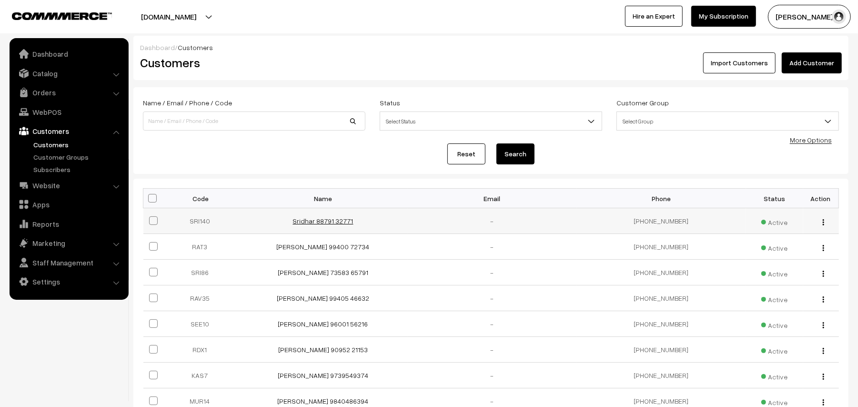
click at [311, 218] on link "Sridhar 88791 32771" at bounding box center [323, 221] width 61 height 8
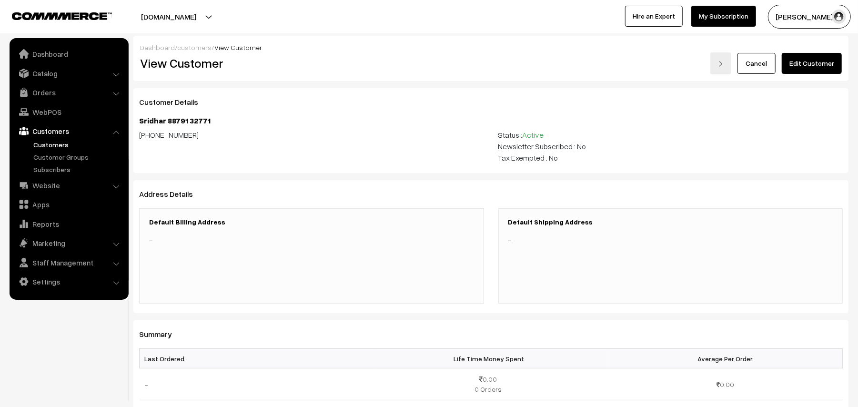
click at [806, 69] on link "Edit Customer" at bounding box center [812, 63] width 60 height 21
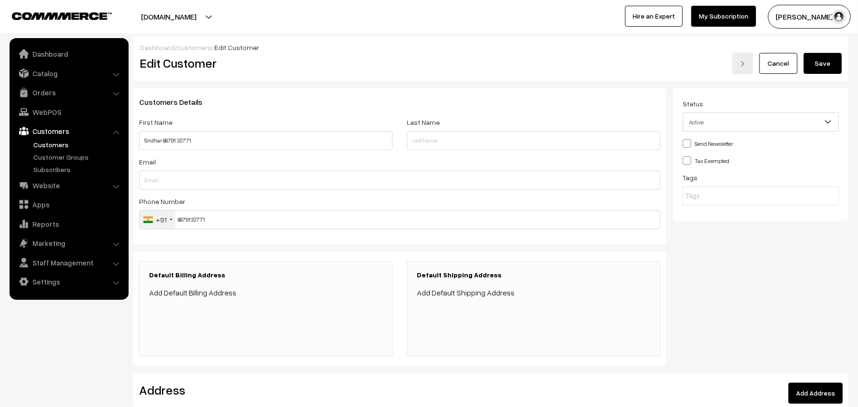
click at [198, 296] on link "Add Default Billing Address" at bounding box center [192, 293] width 87 height 10
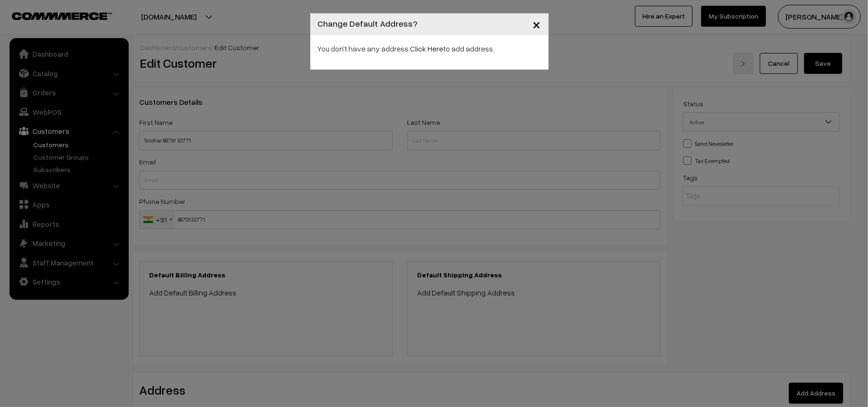
click at [425, 51] on link "Click Here" at bounding box center [426, 49] width 33 height 10
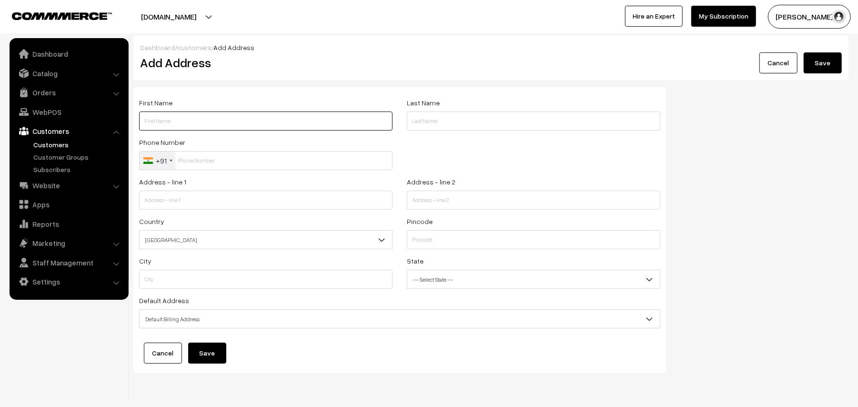
click at [195, 122] on input "text" at bounding box center [265, 120] width 253 height 19
paste input "88791 32771"
type input "Sridhar 88791 32771"
click at [222, 172] on div "Phone Number +91 United States +1 United Kingdom +44 Afghanistan (‫افغانستان‬‎)…" at bounding box center [266, 156] width 268 height 40
click at [232, 165] on input "text" at bounding box center [265, 160] width 253 height 19
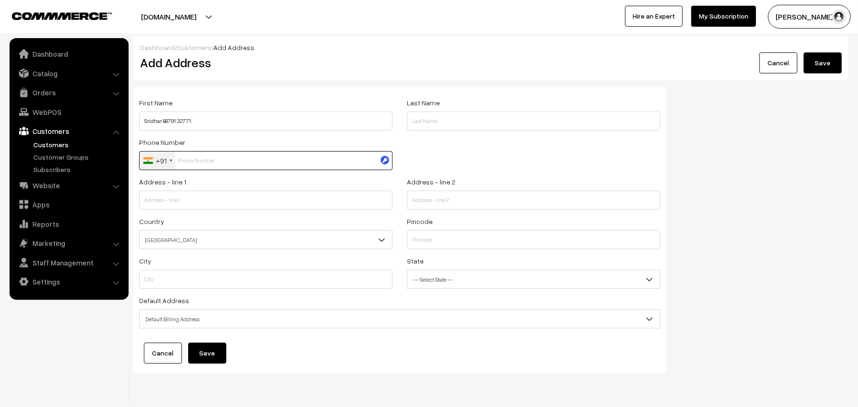
paste input "88791 3277"
type input "8879132771"
click at [254, 155] on input "8879132771" at bounding box center [265, 160] width 253 height 19
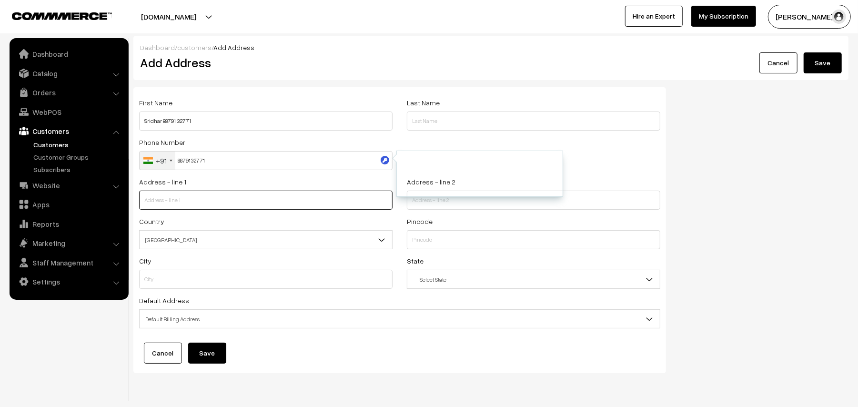
click at [233, 202] on input "text" at bounding box center [265, 200] width 253 height 19
click at [220, 206] on input "flat GD," at bounding box center [265, 200] width 253 height 19
paste input "GEE GEE SPRINGS"
type input "flat GD, GEE GEE SPRINGS"
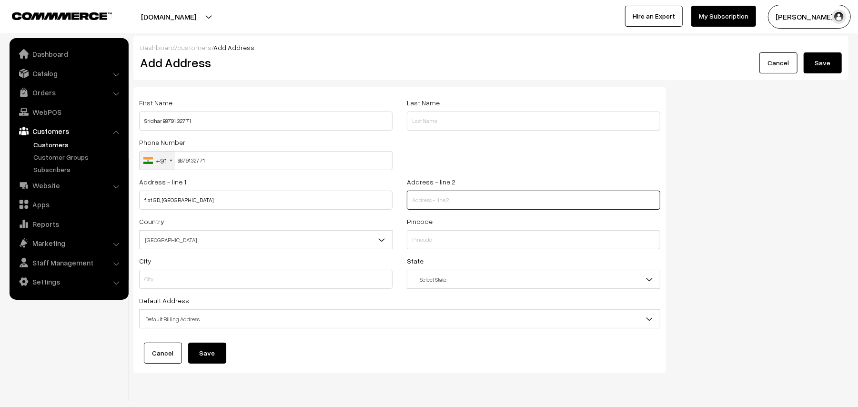
click at [415, 198] on input "text" at bounding box center [533, 200] width 253 height 19
type input "Gopalapuram"
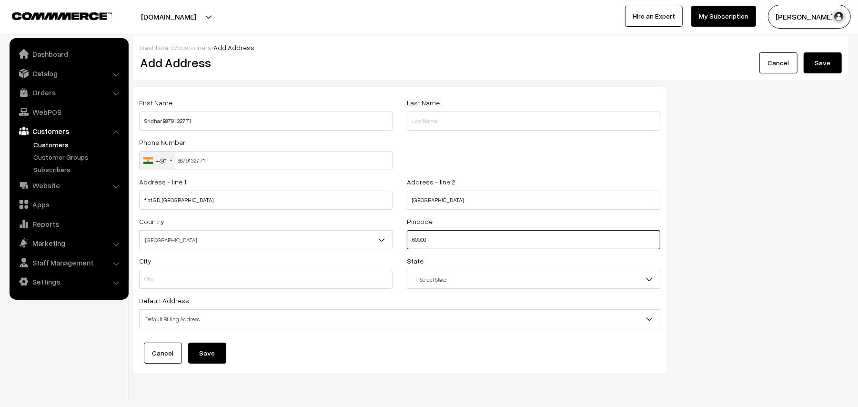
type input "600086"
type input "Chennai"
select select "Tamil Nadu"
type input "600086"
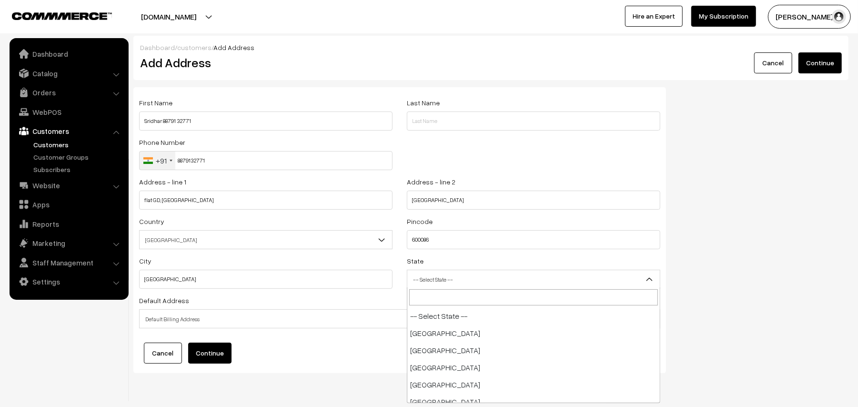
click at [462, 274] on span "-- Select State --" at bounding box center [533, 279] width 253 height 17
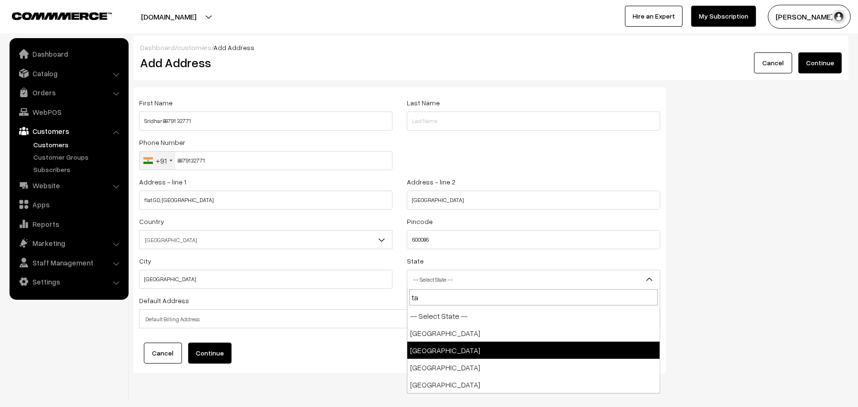
type input "ta"
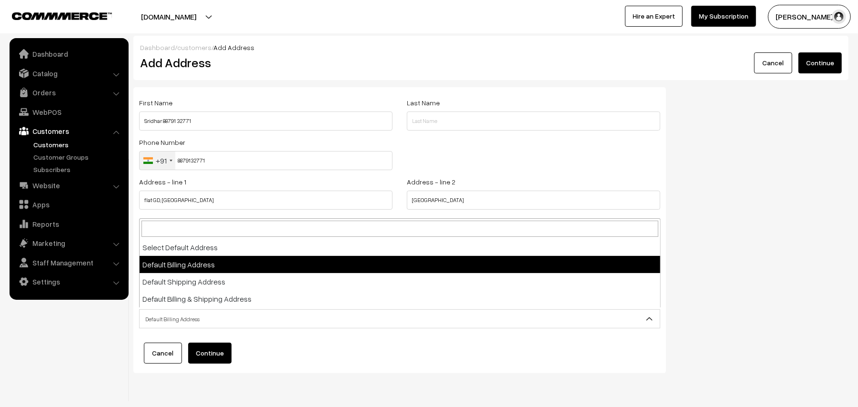
click at [195, 311] on span "Default Billing Address" at bounding box center [400, 319] width 520 height 17
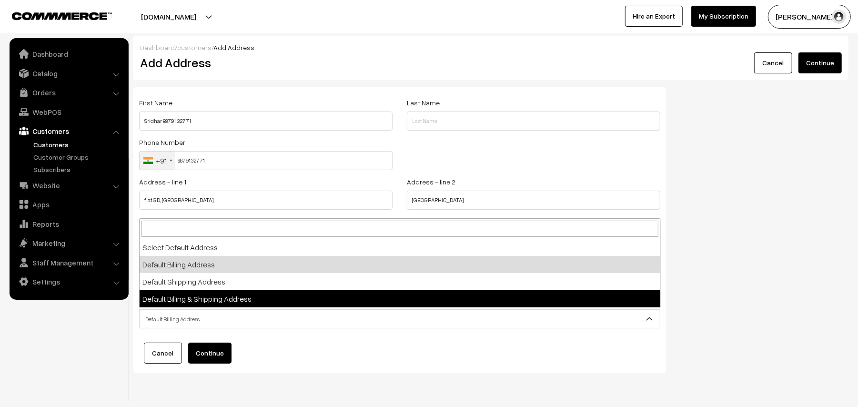
select select "3"
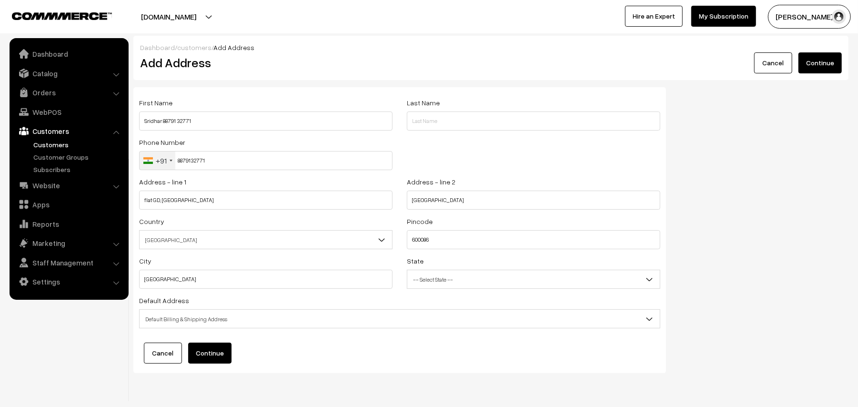
click at [212, 353] on button "Continue" at bounding box center [209, 353] width 43 height 21
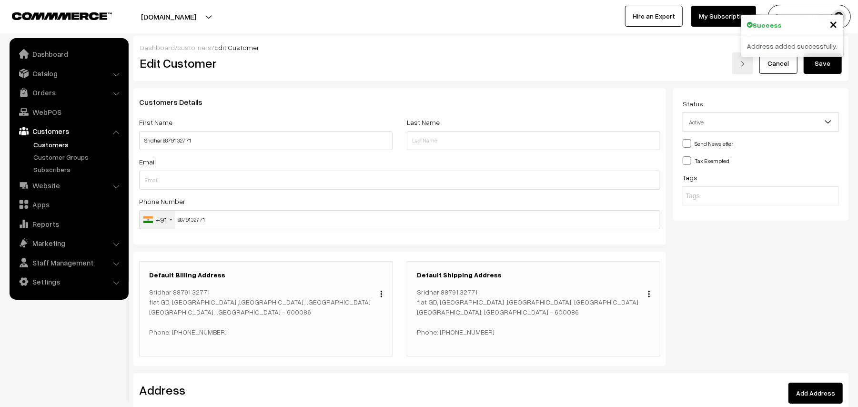
click at [832, 65] on button "Save" at bounding box center [823, 63] width 38 height 21
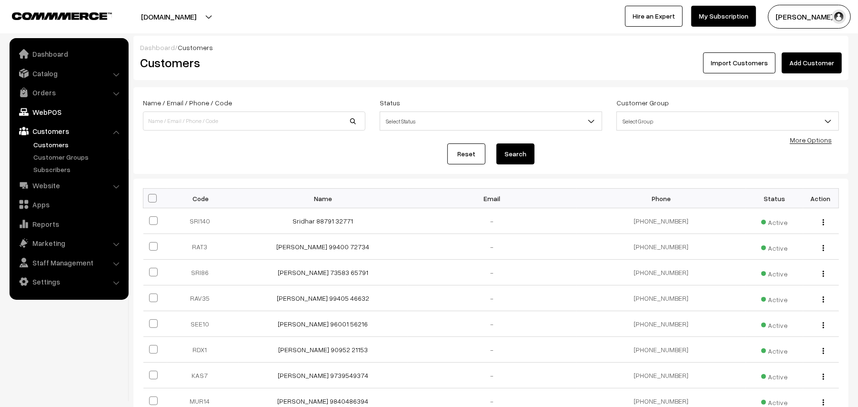
click at [49, 108] on link "WebPOS" at bounding box center [68, 111] width 113 height 17
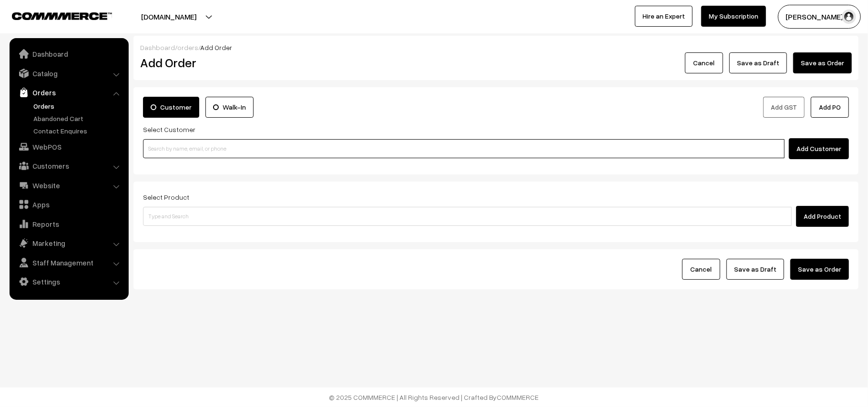
click at [213, 147] on input at bounding box center [463, 148] width 641 height 19
paste input "88791 32771"
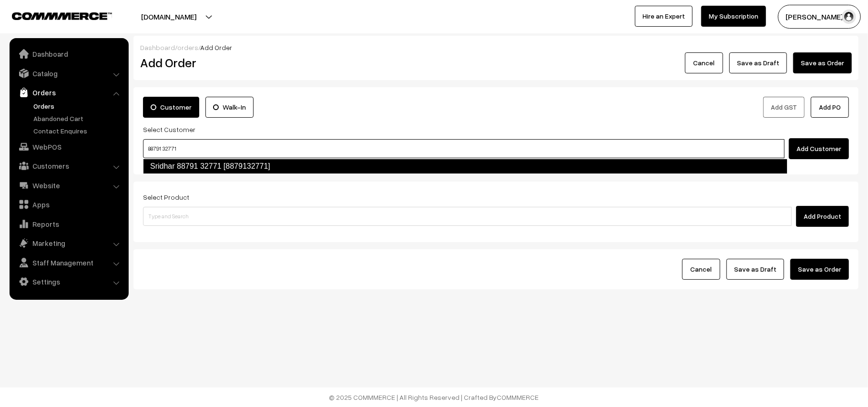
click at [170, 168] on link "Sridhar 88791 32771 [8879132771]" at bounding box center [465, 166] width 644 height 15
type input "88791 32771"
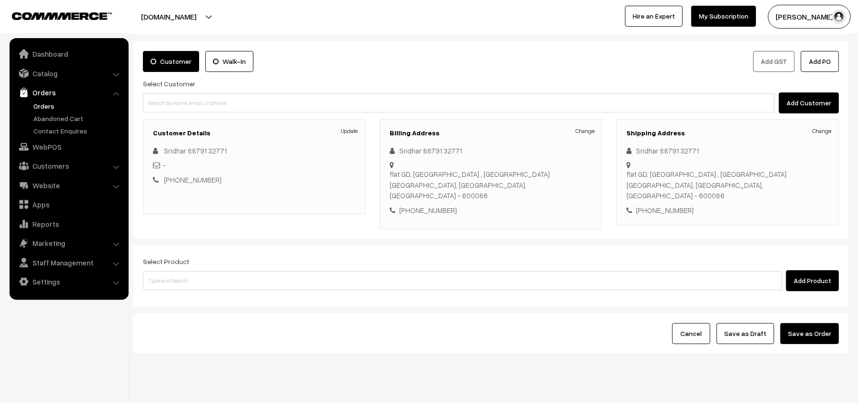
scroll to position [48, 0]
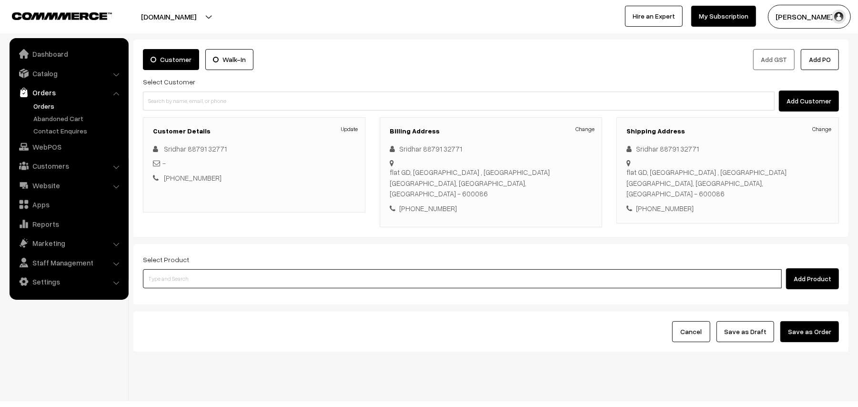
click at [177, 269] on input at bounding box center [462, 278] width 639 height 19
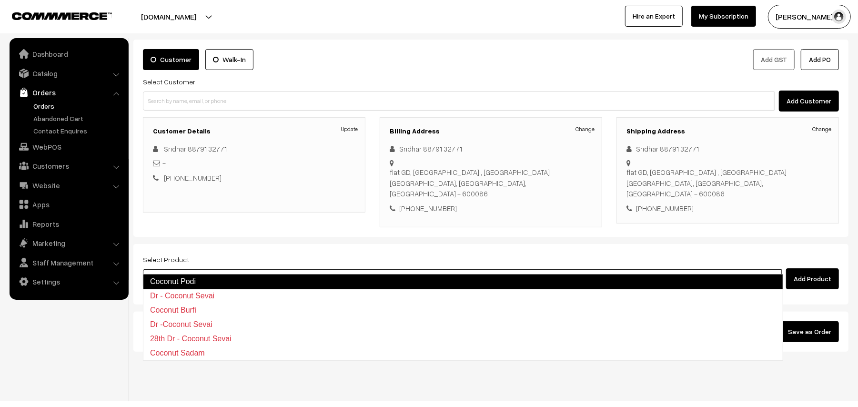
type input "coconut sad"
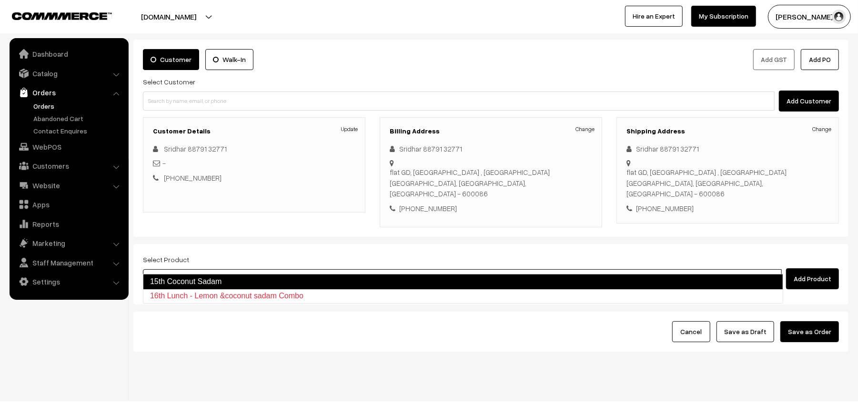
click at [216, 279] on link "15th Coconut Sadam" at bounding box center [463, 281] width 640 height 15
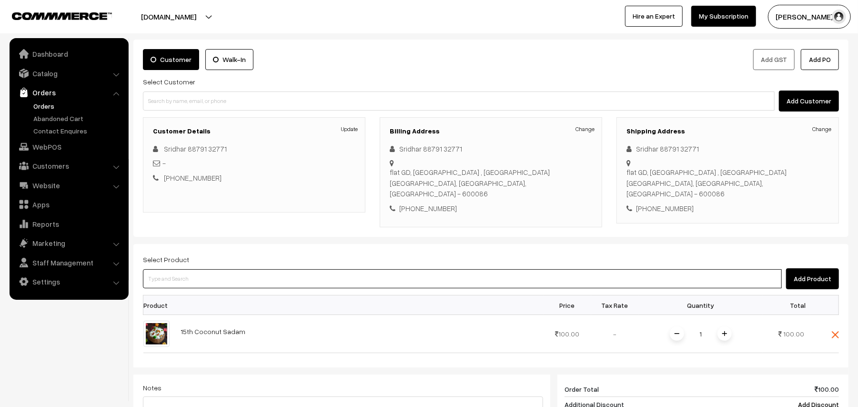
click at [208, 269] on input at bounding box center [462, 278] width 639 height 19
type input "sambar"
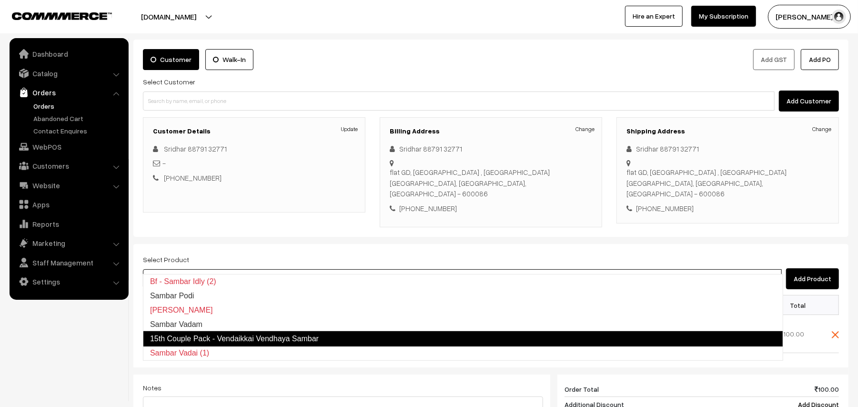
click at [220, 336] on link "15th Couple Pack - Vendaikkai Vendhaya Sambar" at bounding box center [463, 338] width 640 height 15
click at [180, 269] on input at bounding box center [462, 278] width 639 height 19
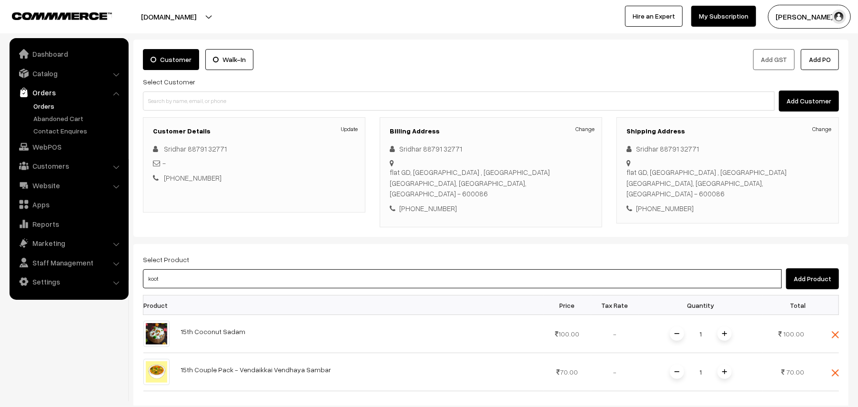
type input "kootu"
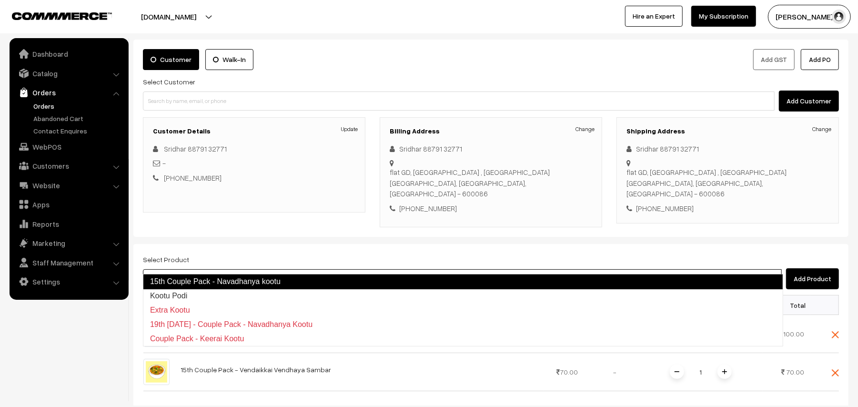
click at [199, 278] on link "15th Couple Pack - Navadhanya kootu" at bounding box center [463, 281] width 640 height 15
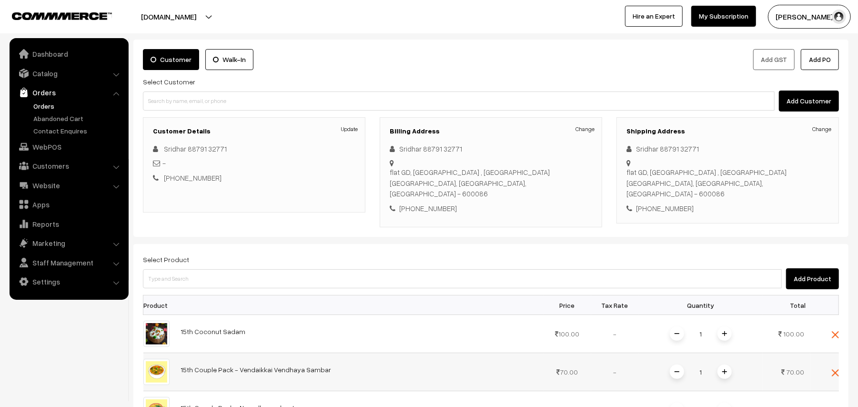
scroll to position [174, 0]
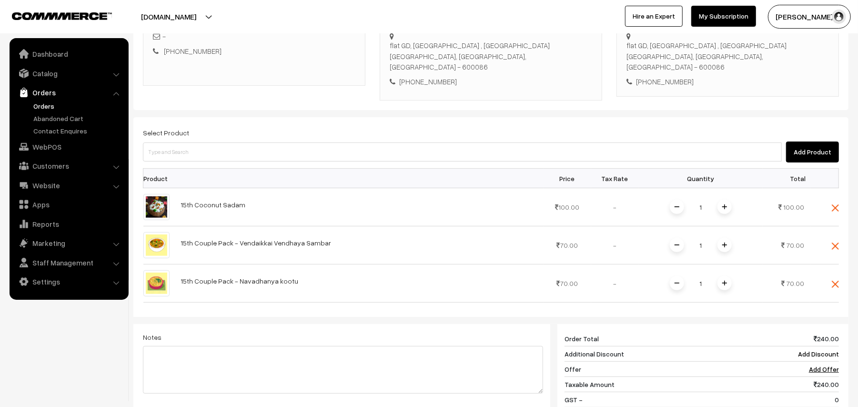
click at [803, 406] on link "Choose Shipping Method" at bounding box center [801, 415] width 76 height 8
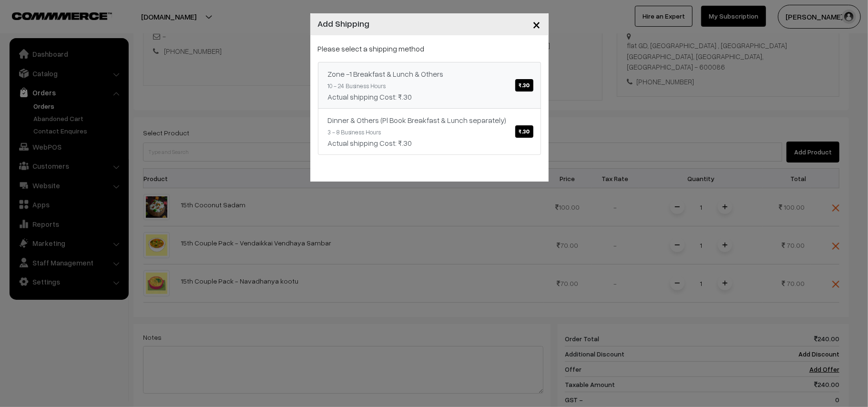
click at [521, 90] on span "₹.30" at bounding box center [524, 85] width 18 height 12
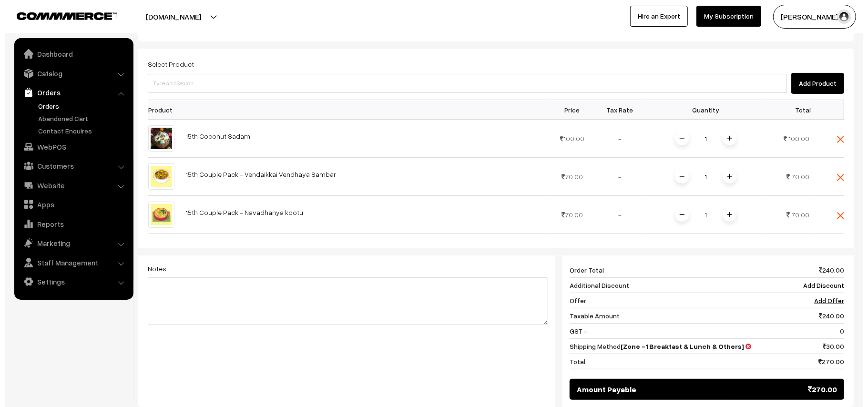
scroll to position [347, 0]
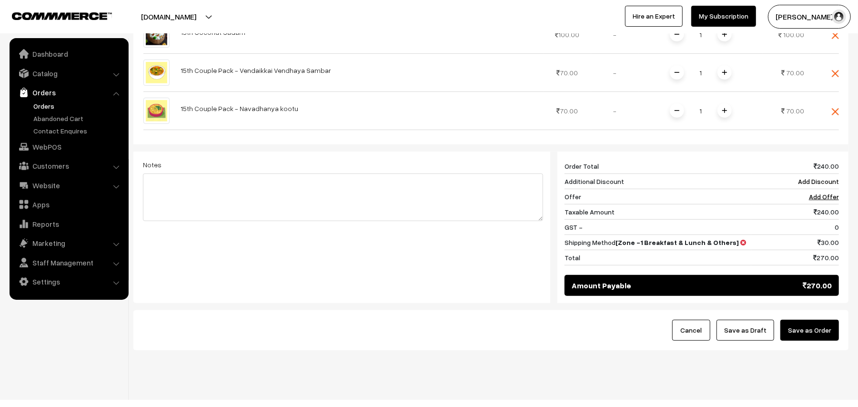
click at [785, 320] on button "Save as Order" at bounding box center [809, 330] width 59 height 21
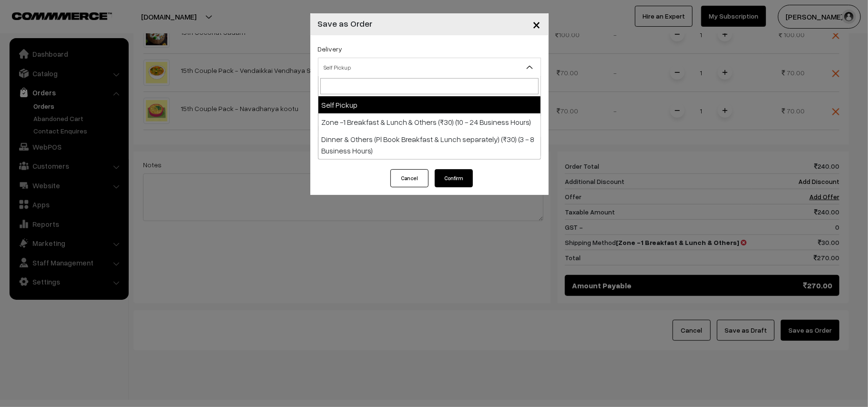
click at [347, 60] on span "Self Pickup" at bounding box center [429, 67] width 222 height 17
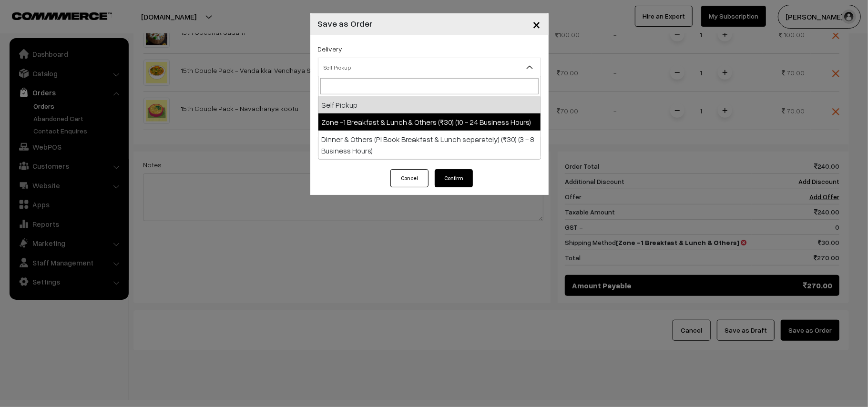
select select "ZON1"
select select "3"
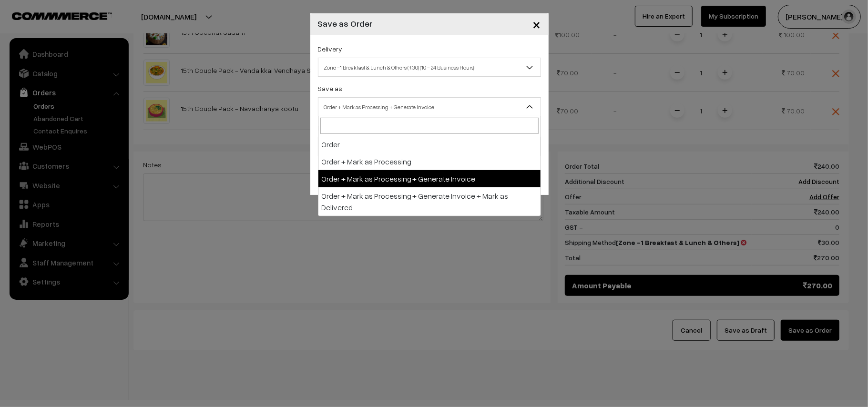
click at [410, 103] on span "Order + Mark as Processing + Generate Invoice" at bounding box center [429, 107] width 222 height 17
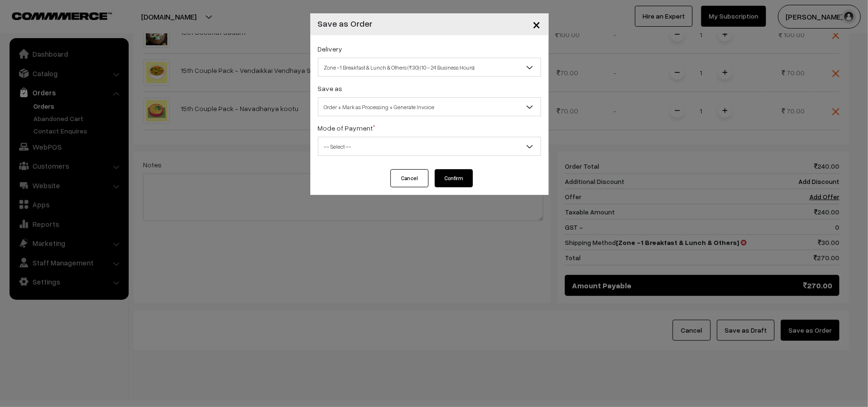
click at [358, 153] on span "-- Select --" at bounding box center [429, 146] width 222 height 17
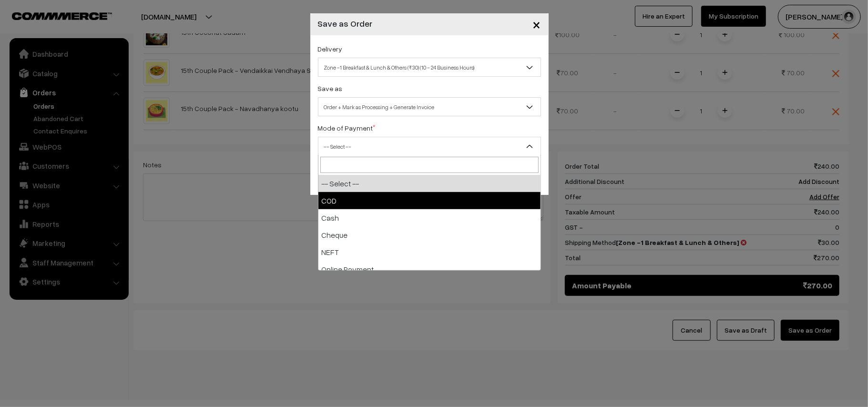
select select "1"
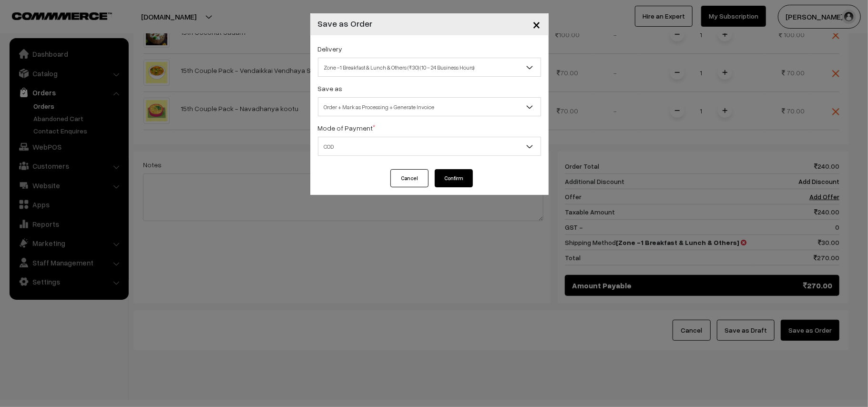
click at [466, 177] on button "Confirm" at bounding box center [454, 178] width 38 height 18
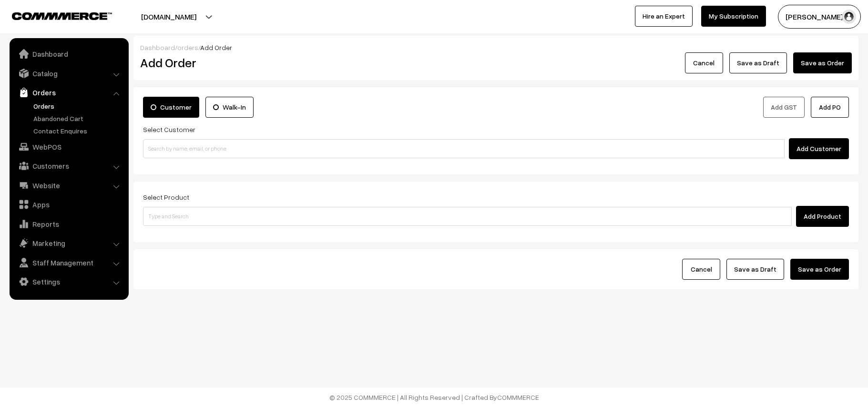
click at [40, 108] on link "Orders" at bounding box center [78, 106] width 94 height 10
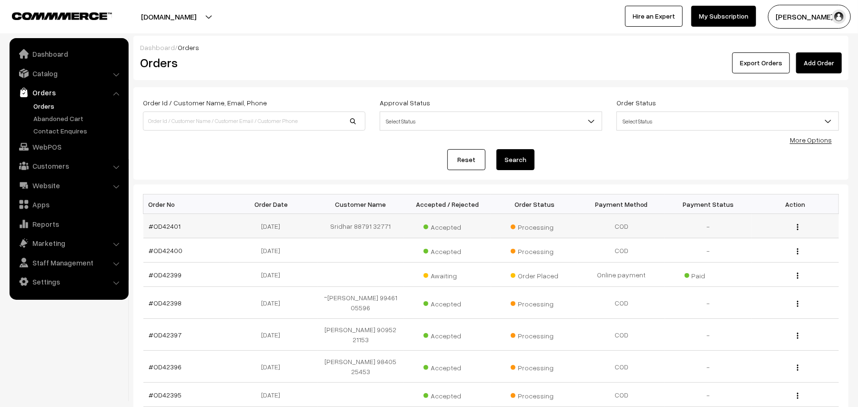
click at [176, 231] on td "#OD42401" at bounding box center [186, 226] width 87 height 24
click at [176, 225] on link "#OD42401" at bounding box center [165, 226] width 32 height 8
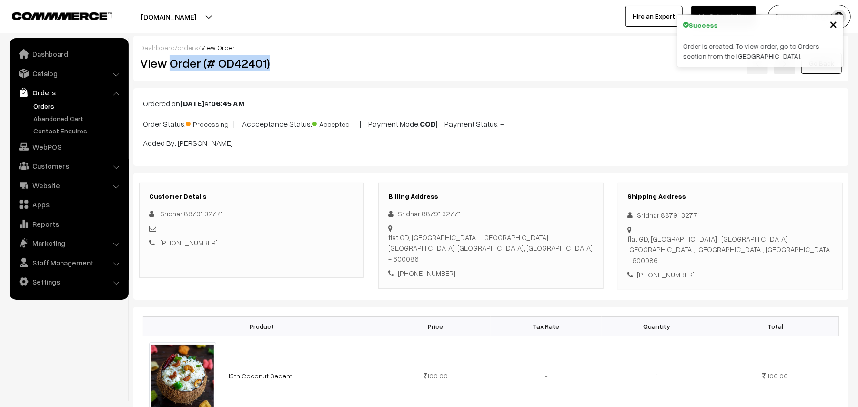
click at [305, 58] on h2 "View Order (# OD42401)" at bounding box center [252, 63] width 224 height 15
copy h2 "Order (# OD42401)"
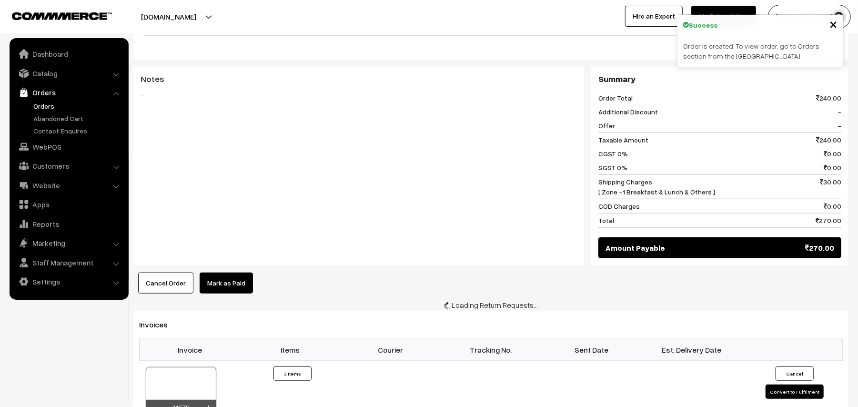
scroll to position [542, 0]
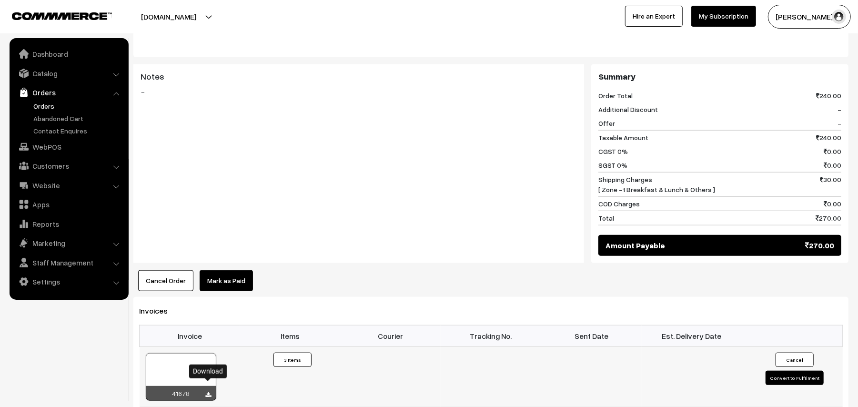
click at [209, 392] on icon at bounding box center [209, 395] width 6 height 6
click at [172, 353] on div at bounding box center [181, 377] width 71 height 48
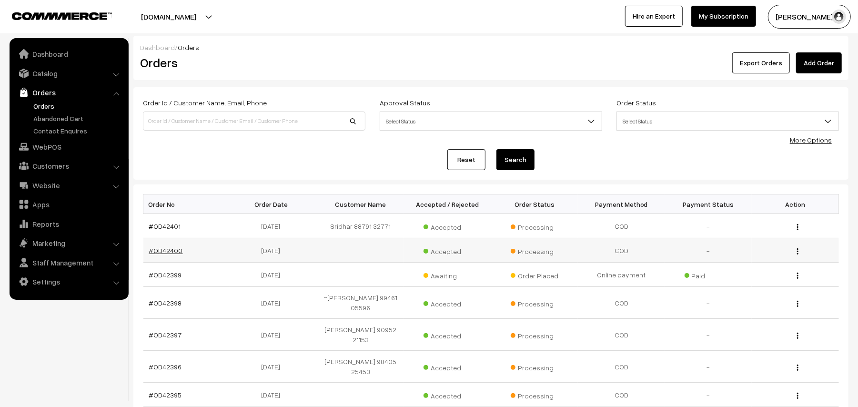
click at [172, 253] on link "#OD42400" at bounding box center [166, 250] width 34 height 8
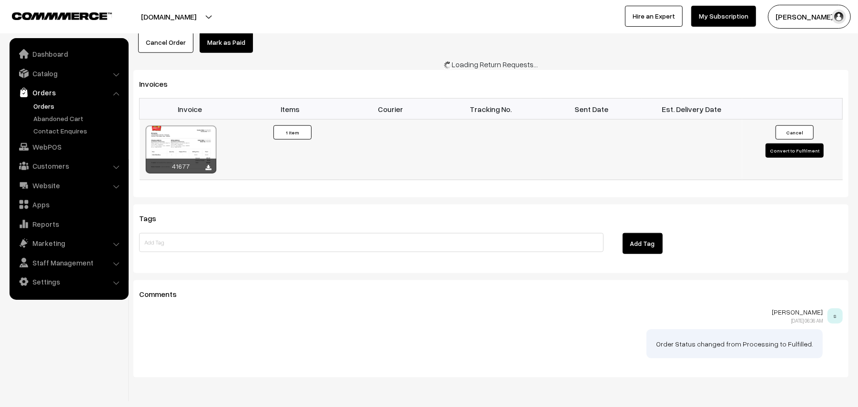
scroll to position [632, 0]
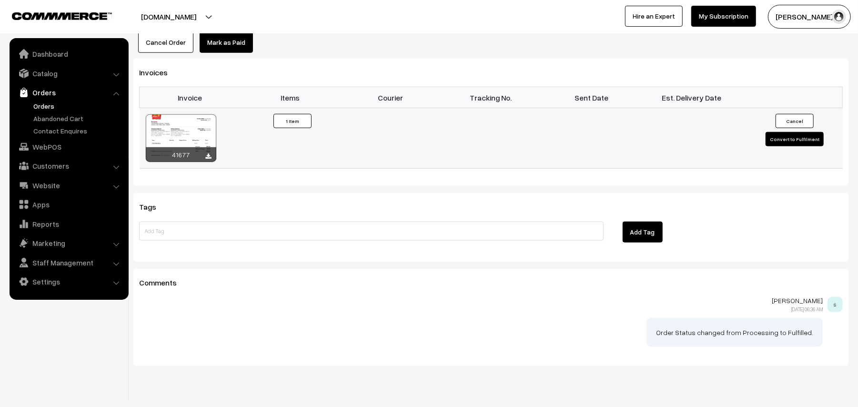
click at [187, 147] on div "41677" at bounding box center [181, 154] width 71 height 15
click at [195, 114] on div at bounding box center [181, 138] width 71 height 48
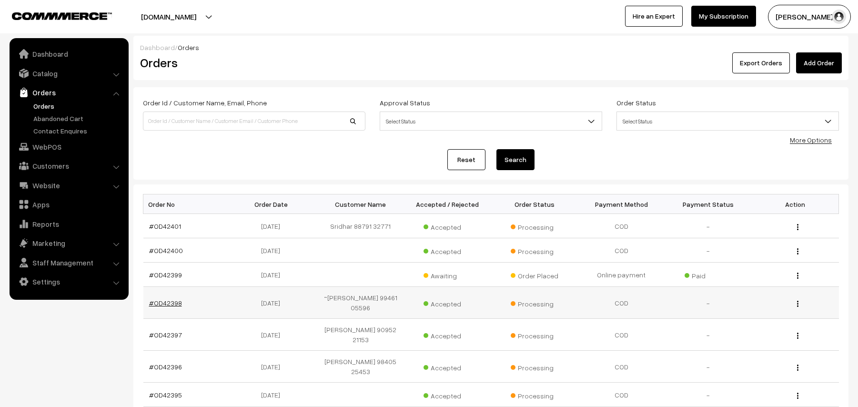
scroll to position [10, 0]
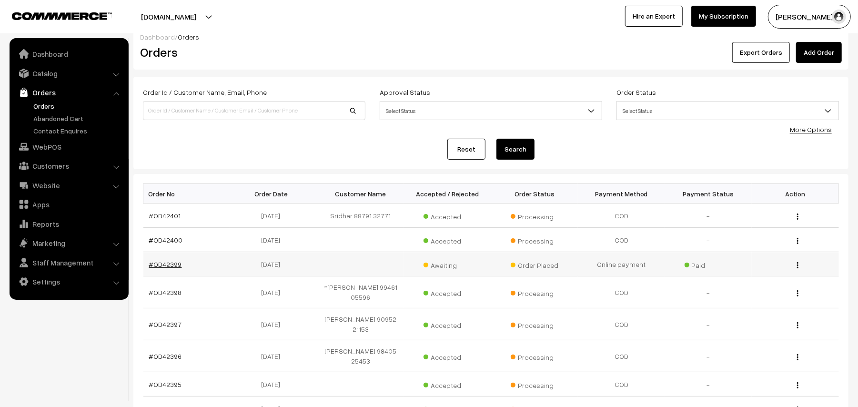
click at [167, 265] on link "#OD42399" at bounding box center [165, 264] width 33 height 8
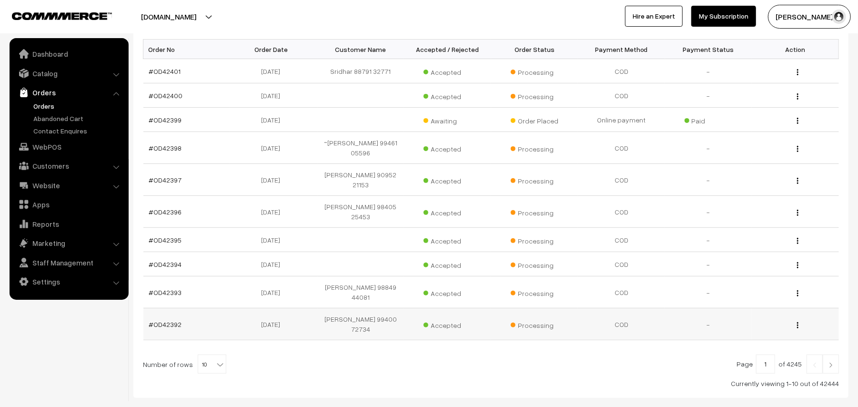
scroll to position [187, 0]
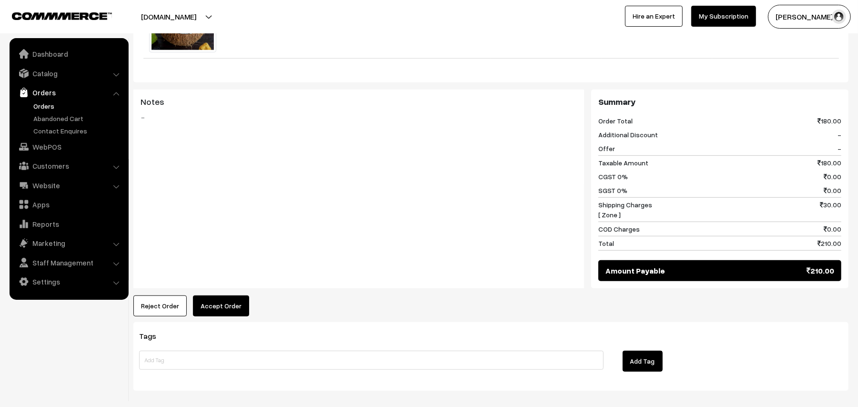
click at [212, 295] on button "Accept Order" at bounding box center [221, 305] width 56 height 21
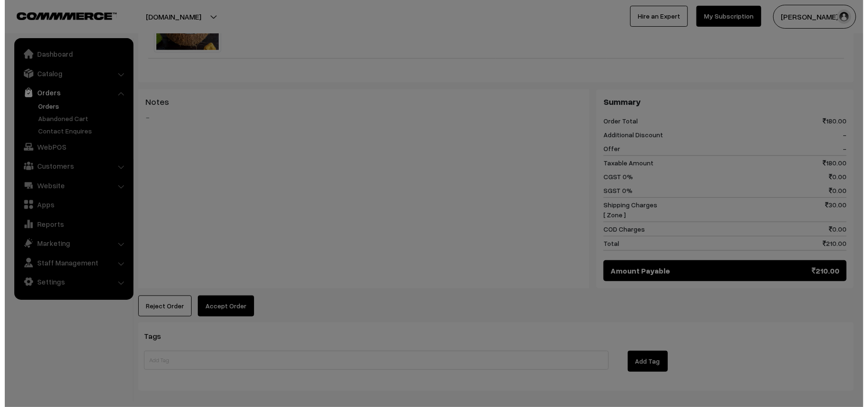
scroll to position [431, 0]
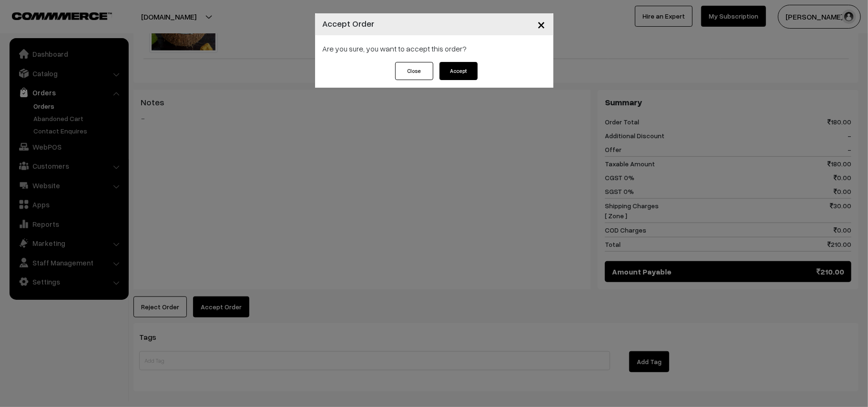
click at [466, 68] on button "Accept" at bounding box center [458, 71] width 38 height 18
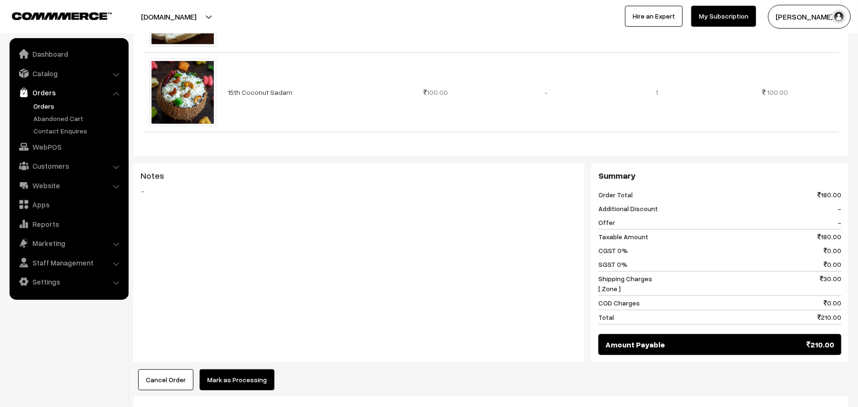
scroll to position [569, 0]
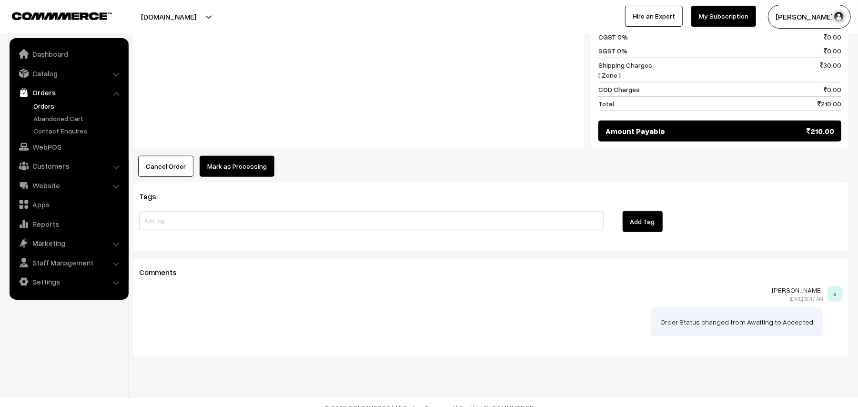
click at [255, 156] on button "Mark as Processing" at bounding box center [237, 166] width 75 height 21
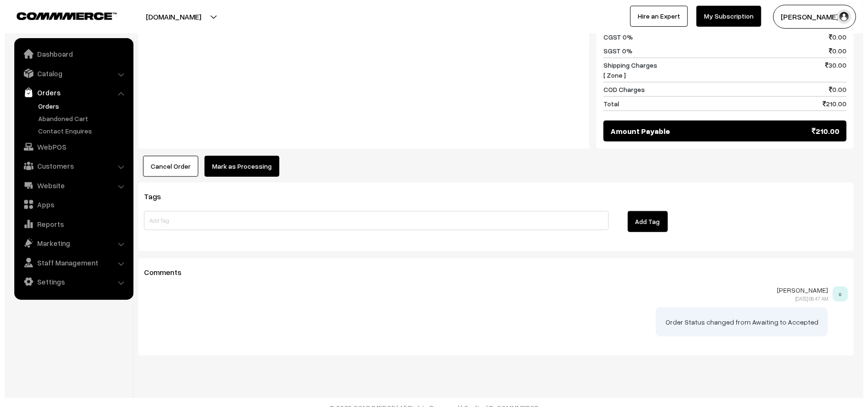
scroll to position [571, 0]
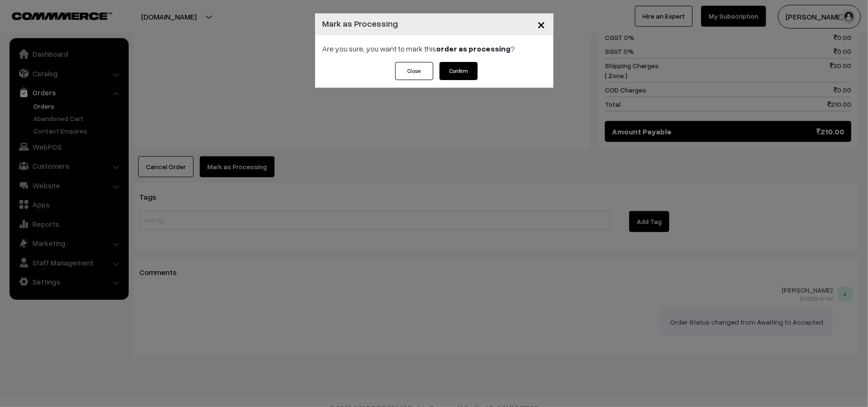
click at [464, 70] on button "Confirm" at bounding box center [458, 71] width 38 height 18
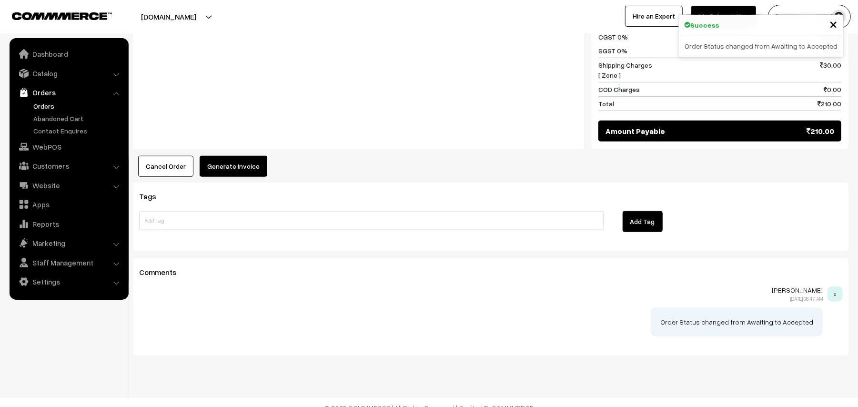
click at [264, 166] on div "Cancel Order × Cancel Order Are you sure, you want to cancel this order? Close …" at bounding box center [490, 166] width 715 height 21
click at [252, 157] on button "Generate Invoice" at bounding box center [234, 166] width 68 height 21
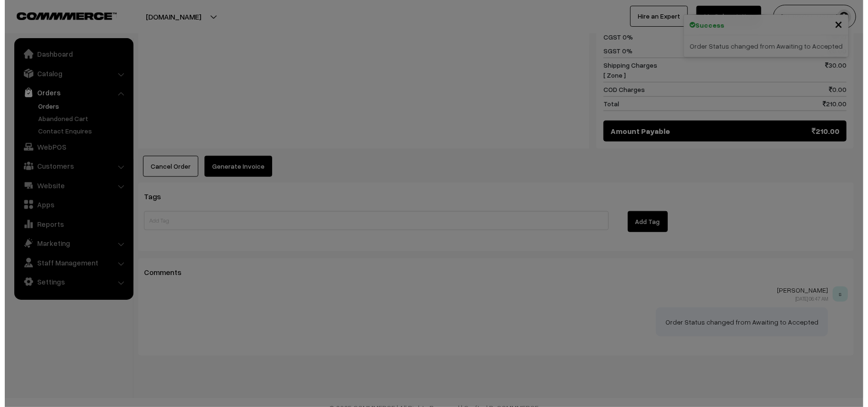
scroll to position [571, 0]
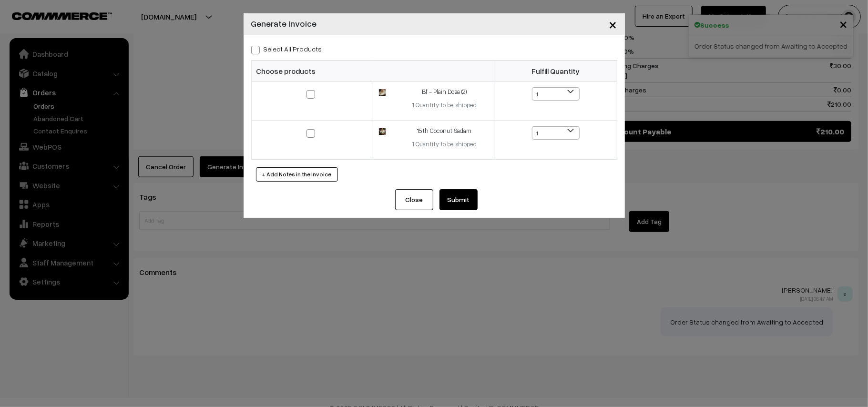
click at [293, 50] on label "Select All Products" at bounding box center [286, 49] width 71 height 10
click at [257, 50] on input "Select All Products" at bounding box center [254, 48] width 6 height 6
checkbox input "true"
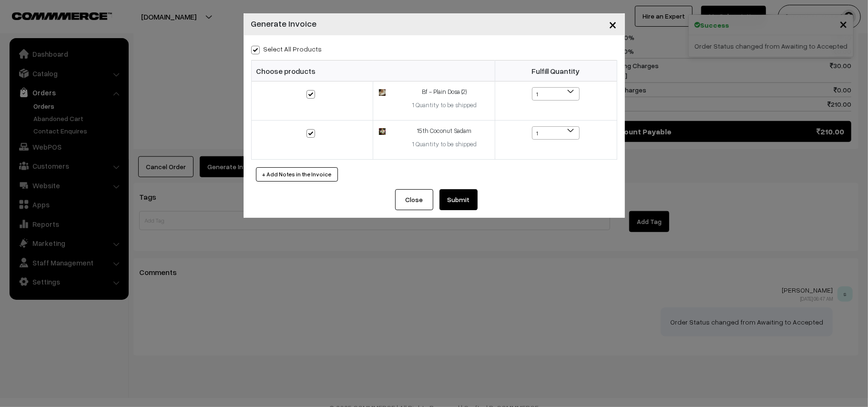
click at [452, 195] on button "Submit" at bounding box center [458, 199] width 38 height 21
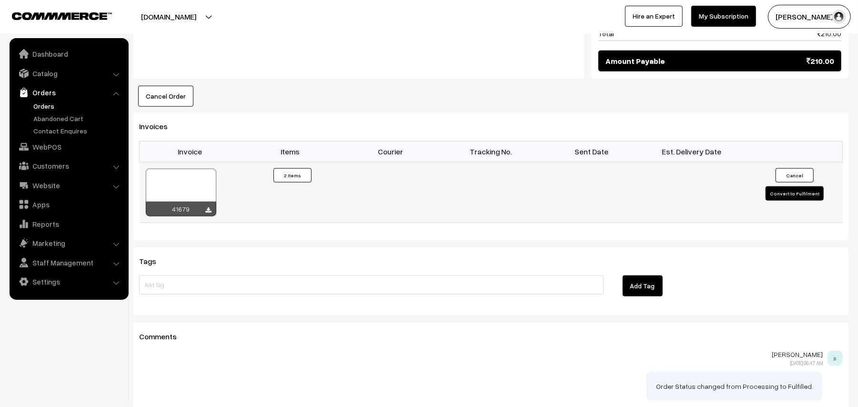
scroll to position [637, 0]
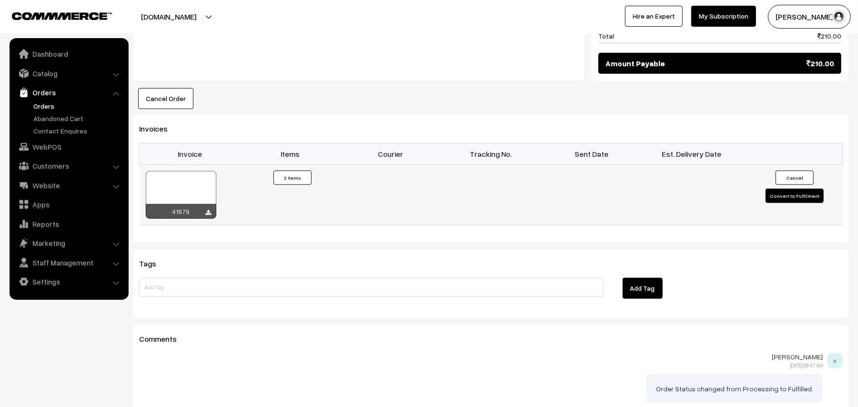
click at [187, 164] on td "41679" at bounding box center [190, 194] width 101 height 61
click at [187, 174] on div at bounding box center [181, 195] width 71 height 48
